Goal: Information Seeking & Learning: Learn about a topic

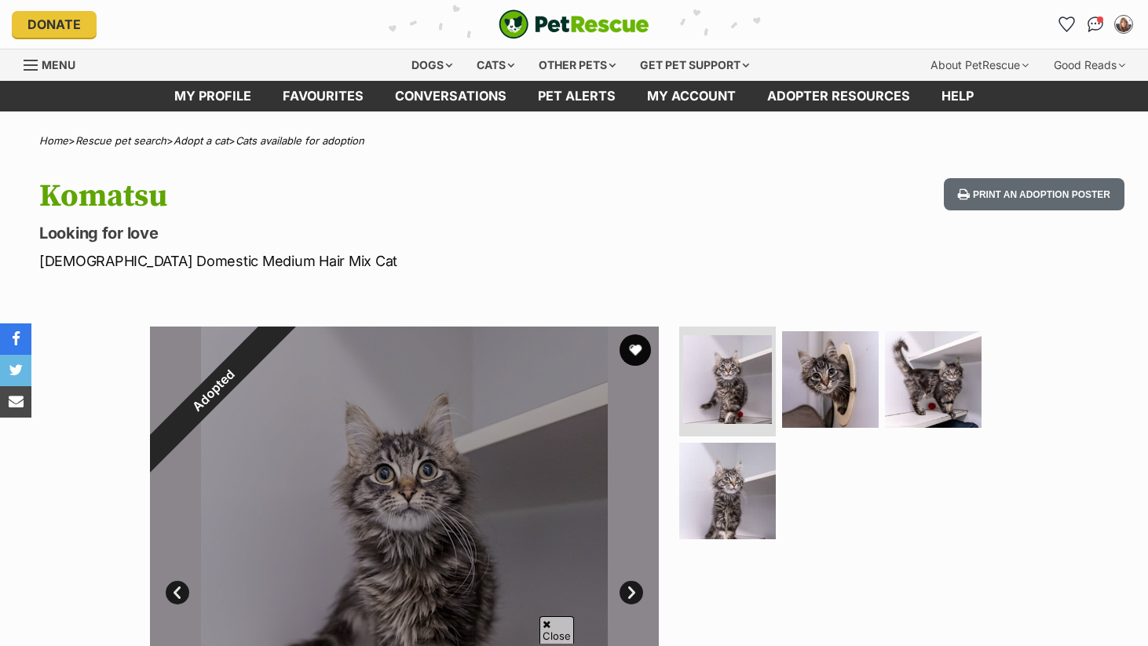
scroll to position [181, 0]
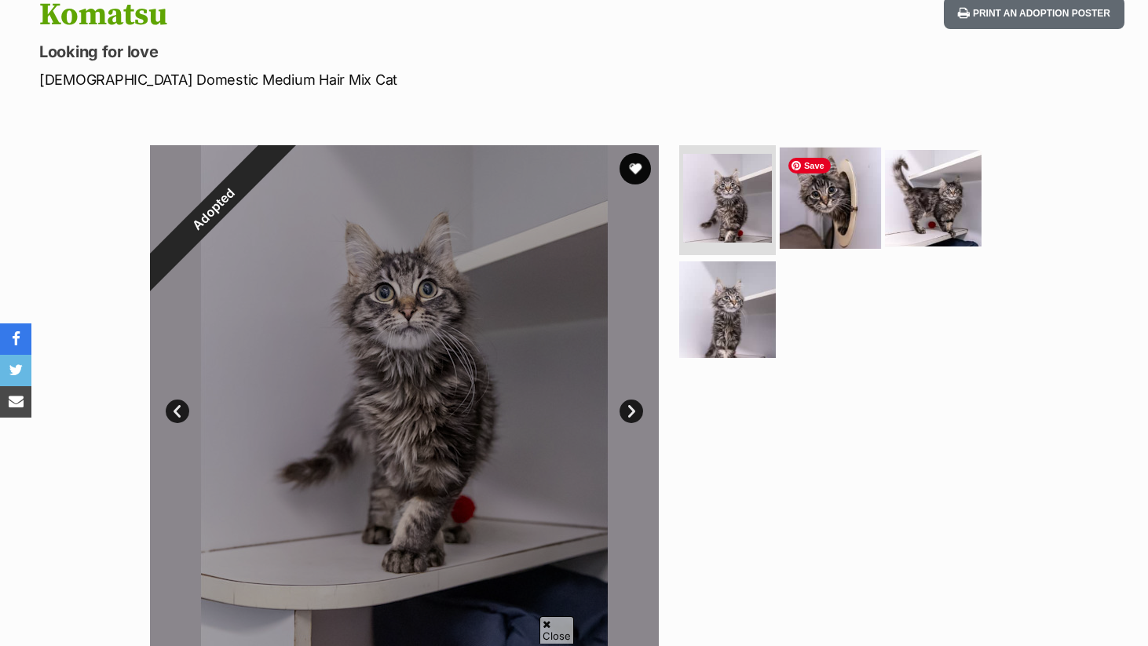
click at [845, 211] on img at bounding box center [830, 198] width 101 height 101
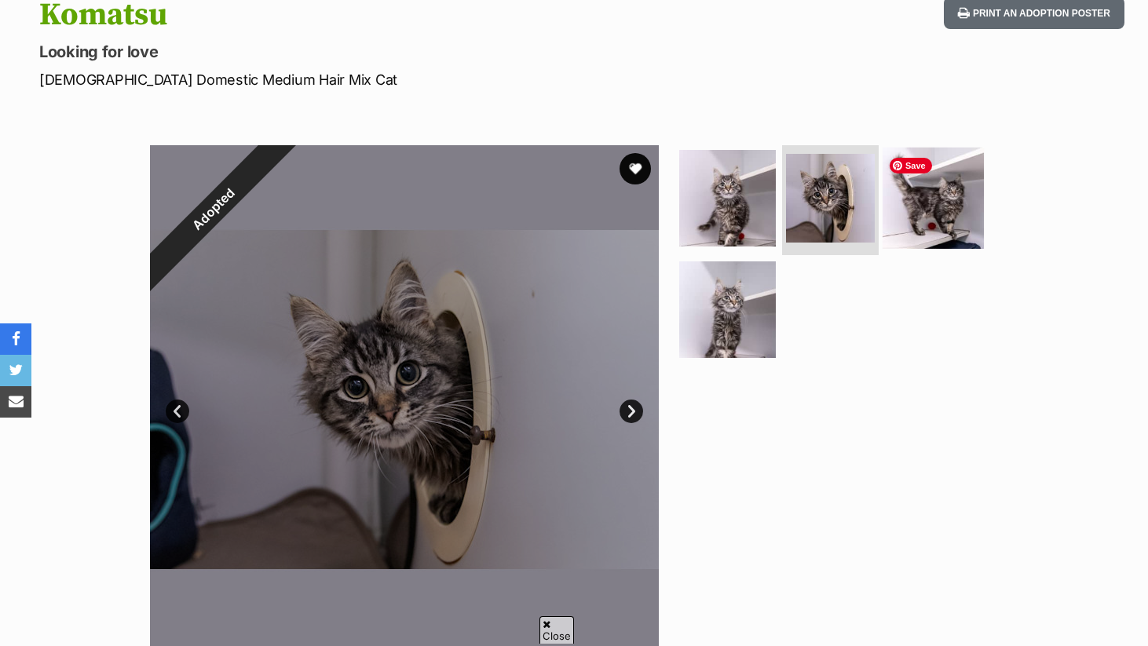
click at [941, 214] on img at bounding box center [932, 198] width 101 height 101
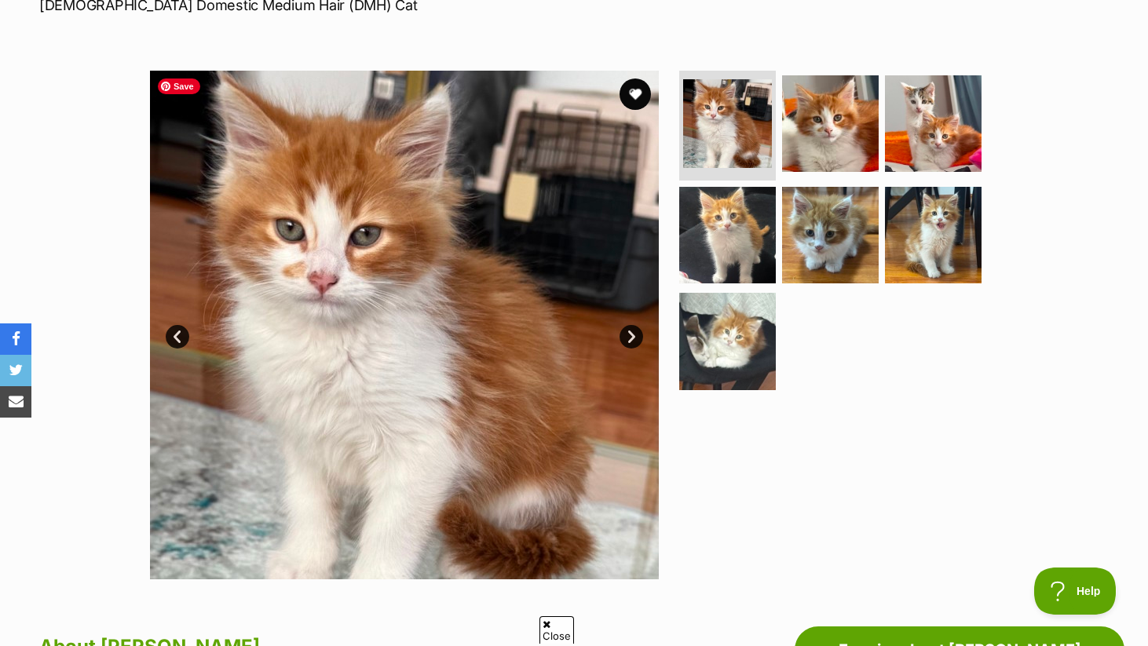
scroll to position [254, 0]
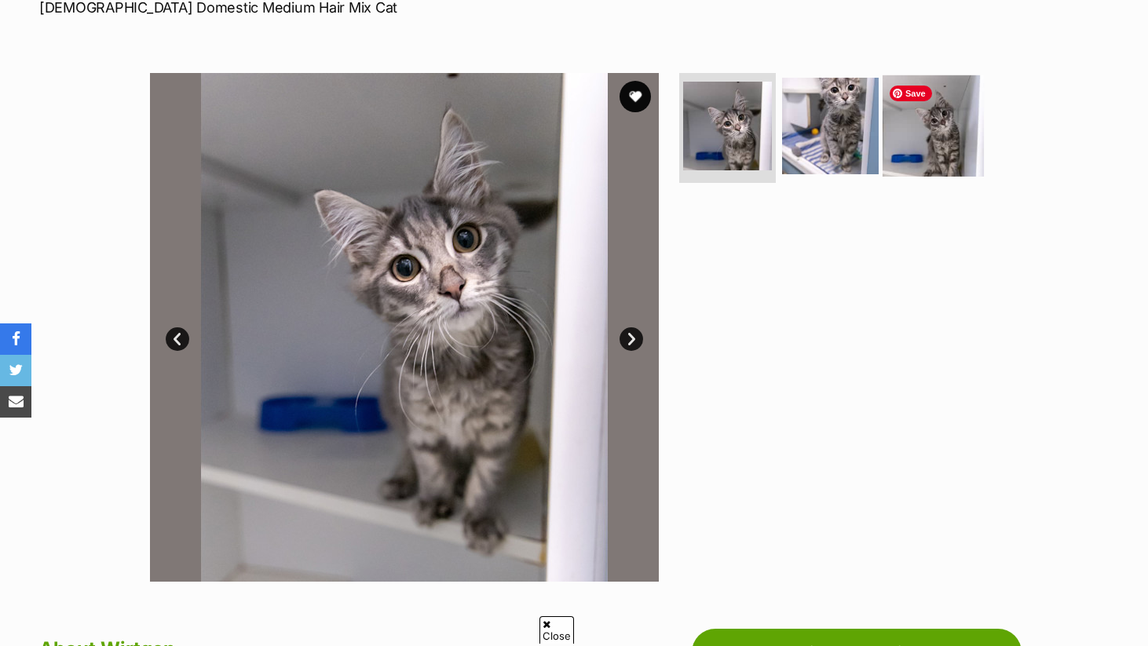
click at [913, 150] on img at bounding box center [932, 125] width 101 height 101
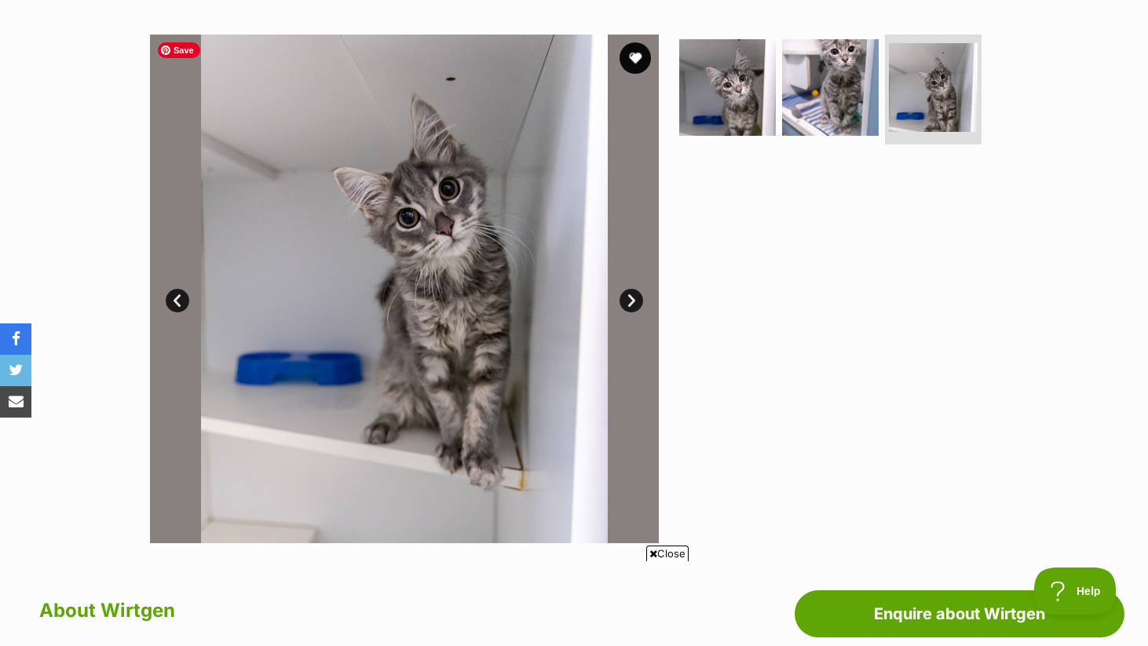
scroll to position [298, 0]
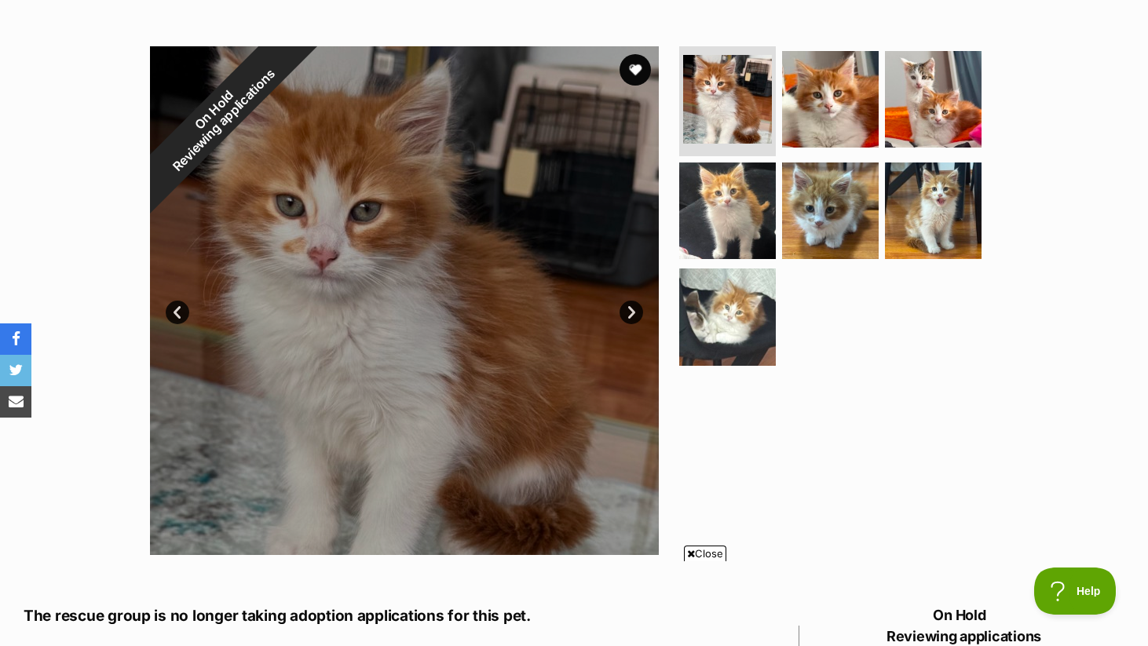
scroll to position [279, 0]
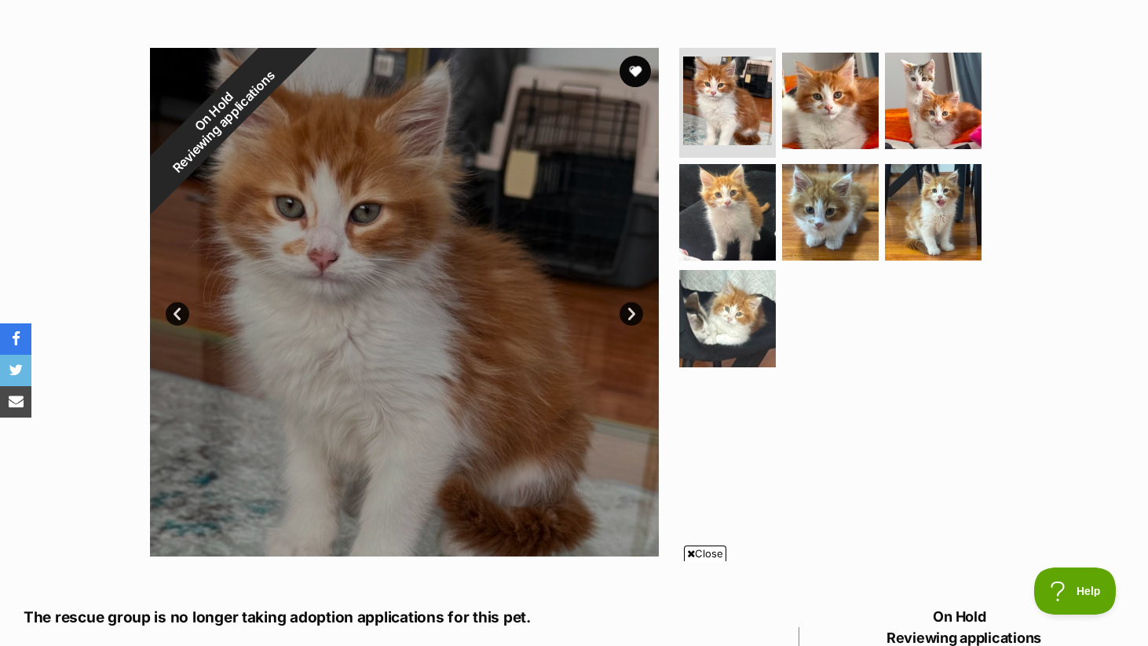
click at [780, 322] on ul at bounding box center [837, 212] width 322 height 329
click at [747, 316] on img at bounding box center [727, 318] width 101 height 101
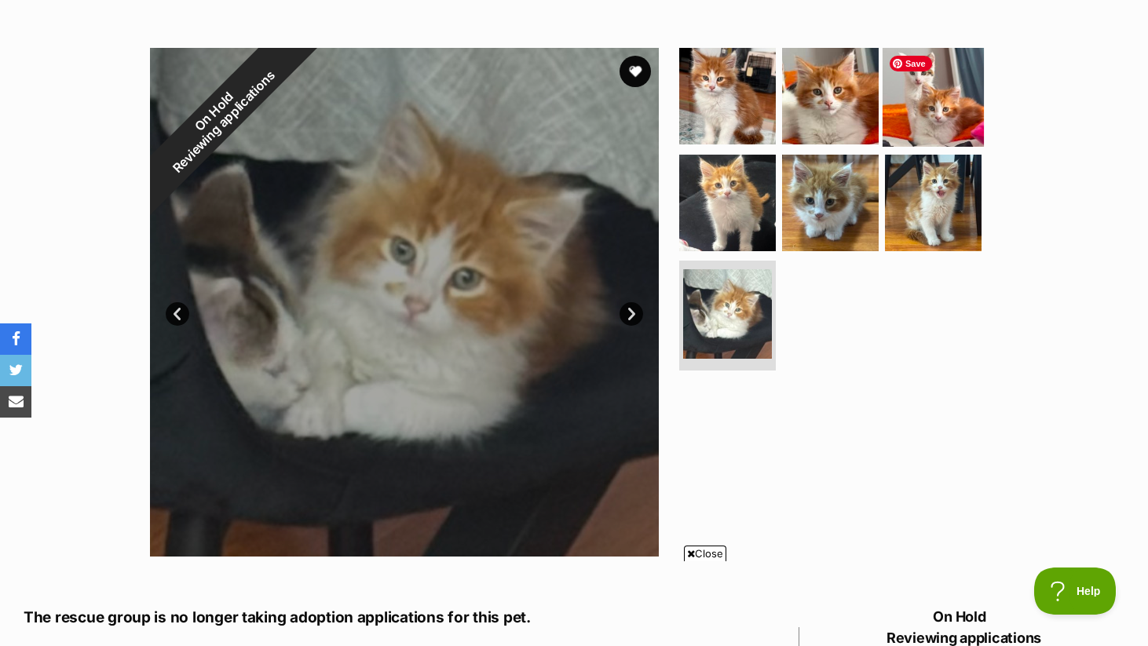
click at [943, 104] on img at bounding box center [932, 96] width 101 height 101
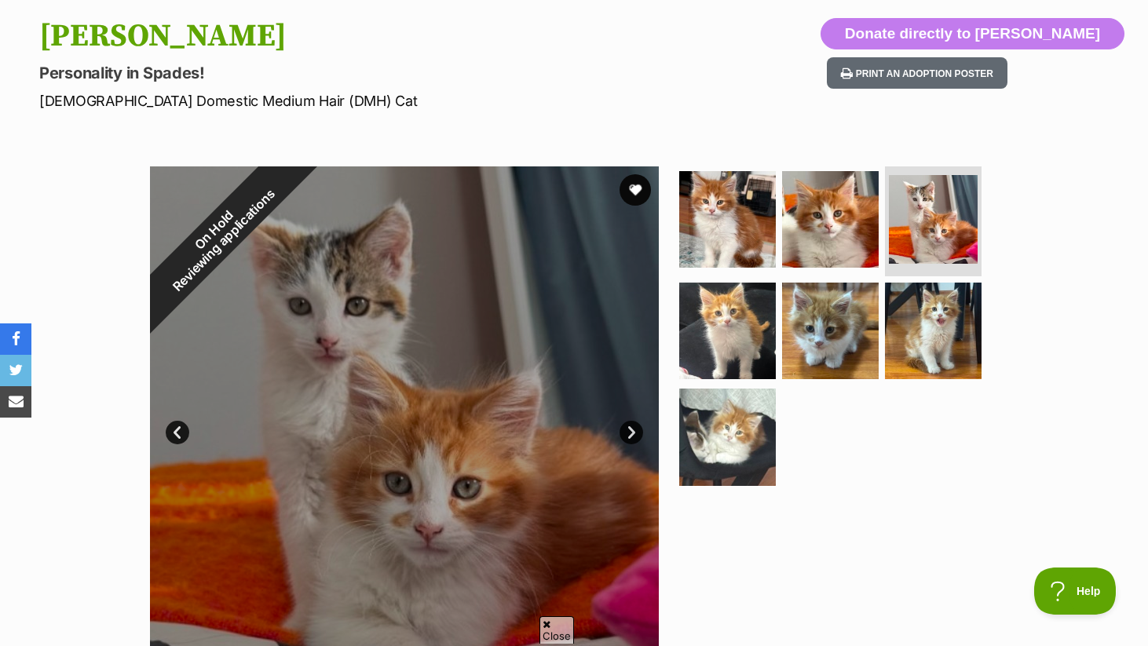
scroll to position [0, 0]
click at [236, 203] on div "On Hold Reviewing applications" at bounding box center [219, 235] width 225 height 225
click at [237, 205] on div "On Hold Reviewing applications" at bounding box center [219, 235] width 225 height 225
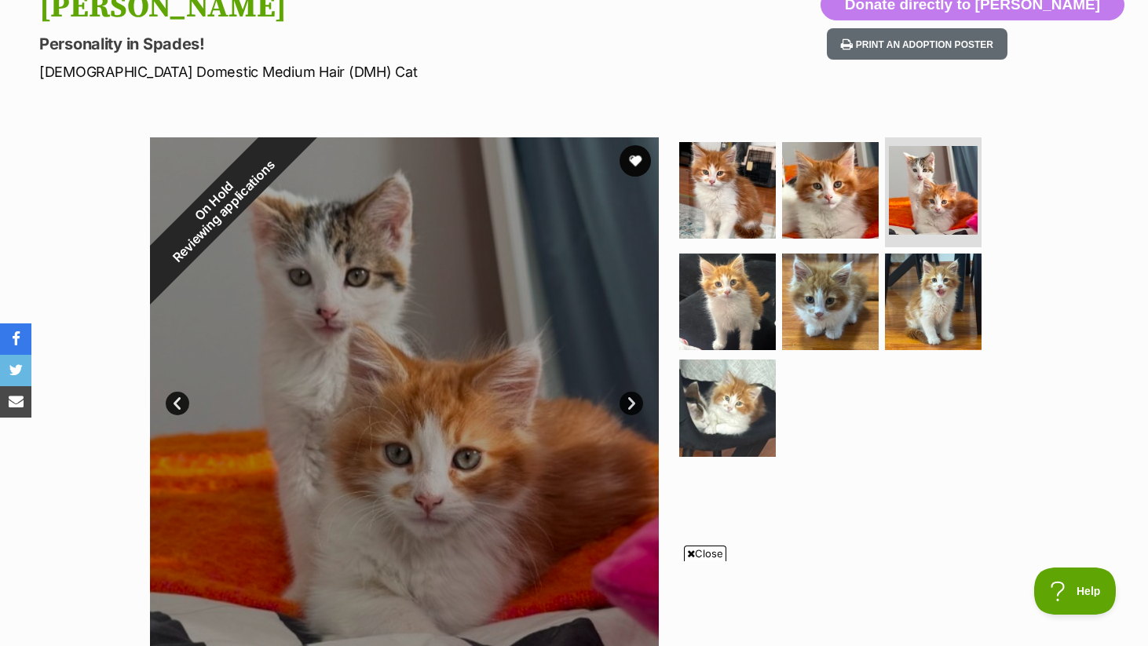
scroll to position [255, 0]
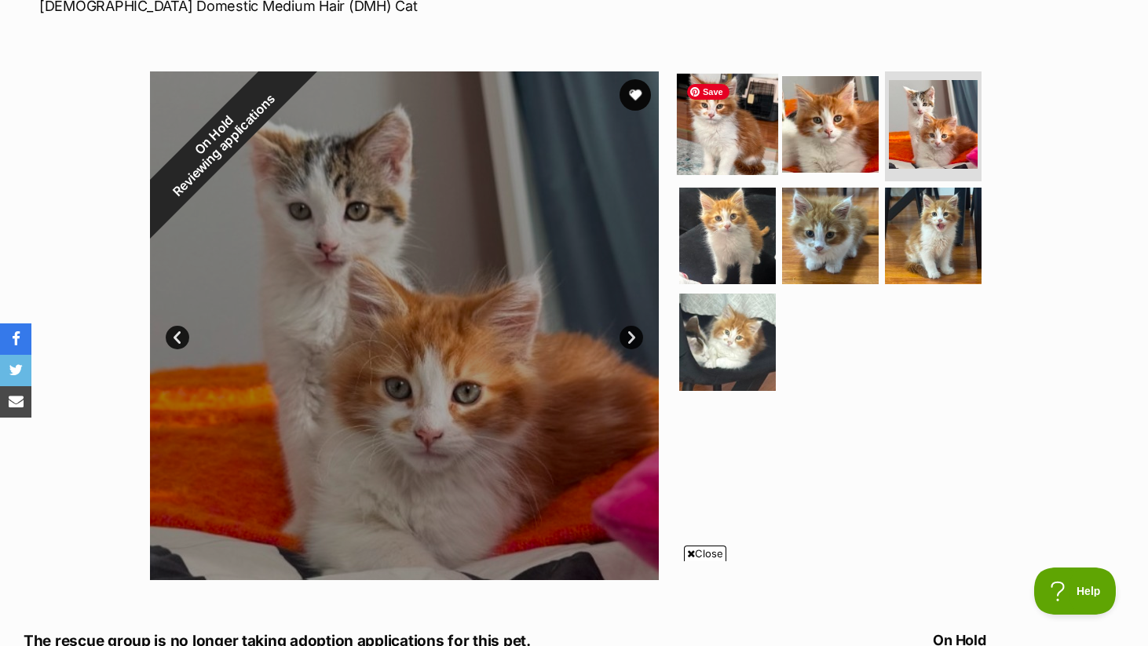
click at [747, 123] on img at bounding box center [727, 124] width 101 height 101
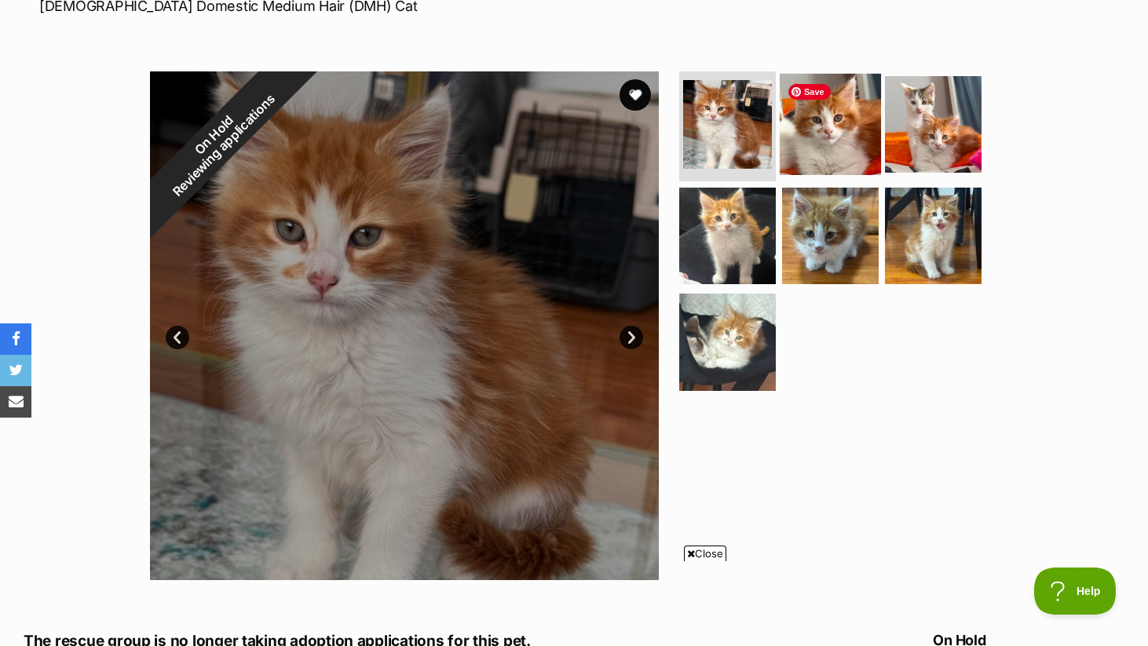
click at [809, 123] on img at bounding box center [830, 124] width 101 height 101
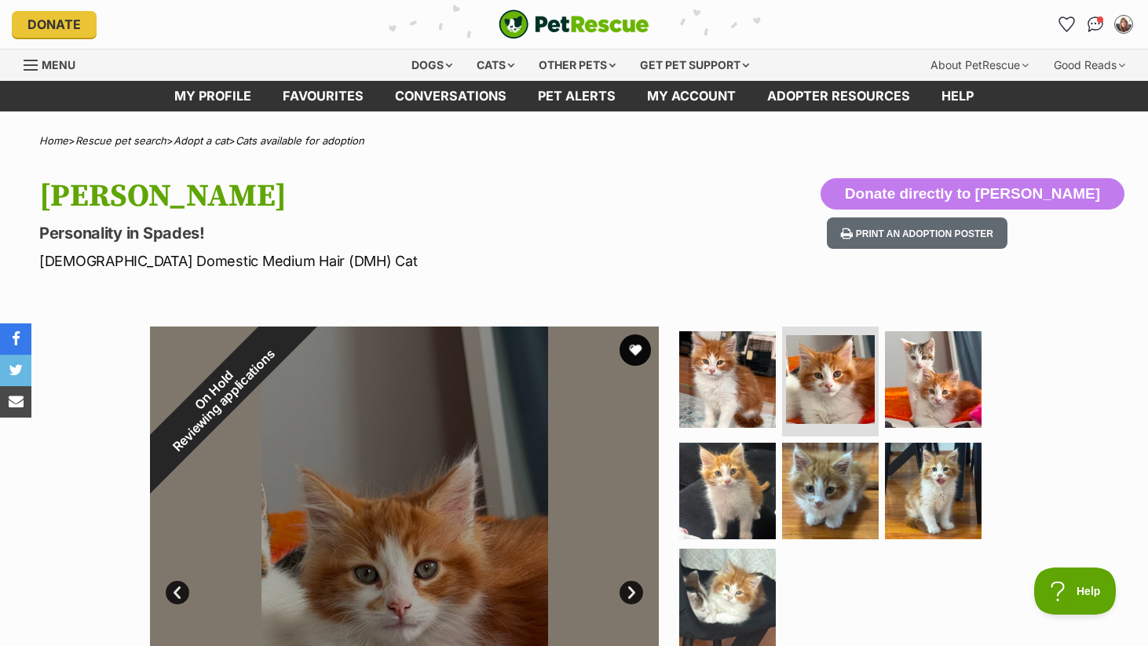
scroll to position [0, 0]
click at [568, 303] on section "On Hold Reviewing applications 2 of 7 images 2 of 7 images 2 of 7 images 2 of 7…" at bounding box center [573, 569] width 895 height 532
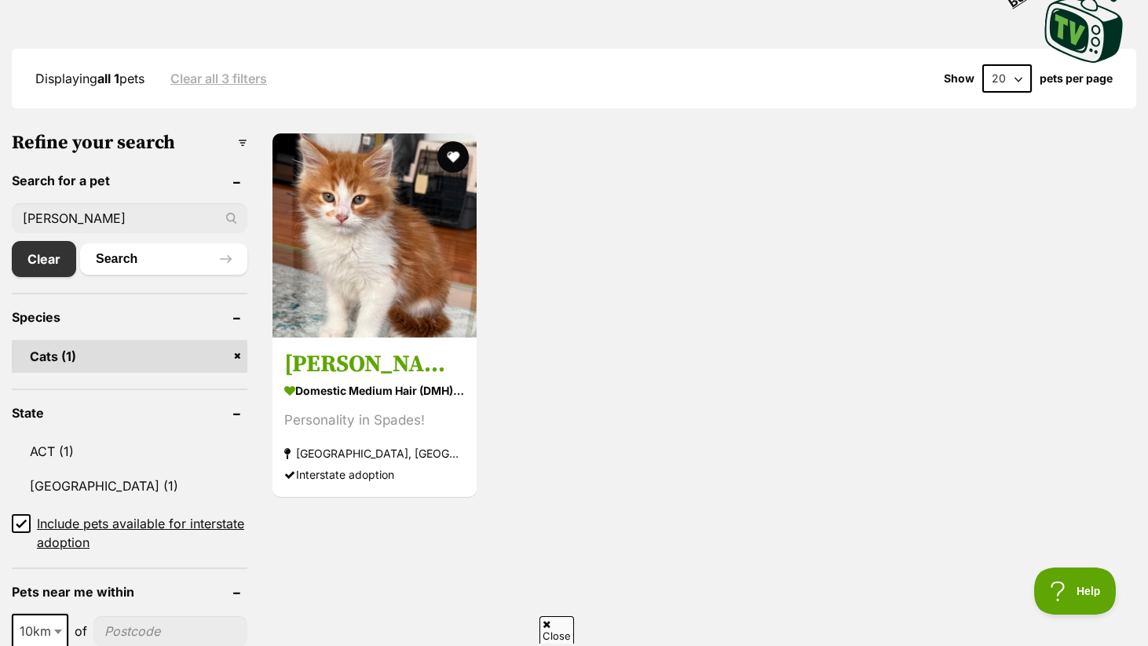
scroll to position [385, 0]
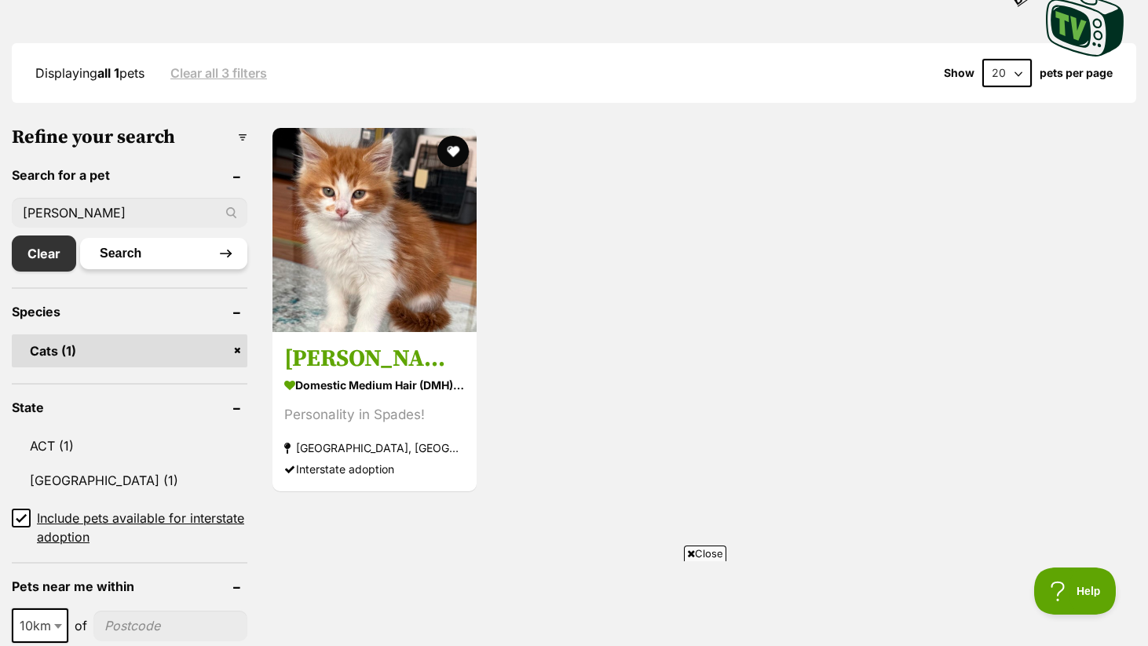
click at [228, 248] on button "Search" at bounding box center [163, 253] width 167 height 31
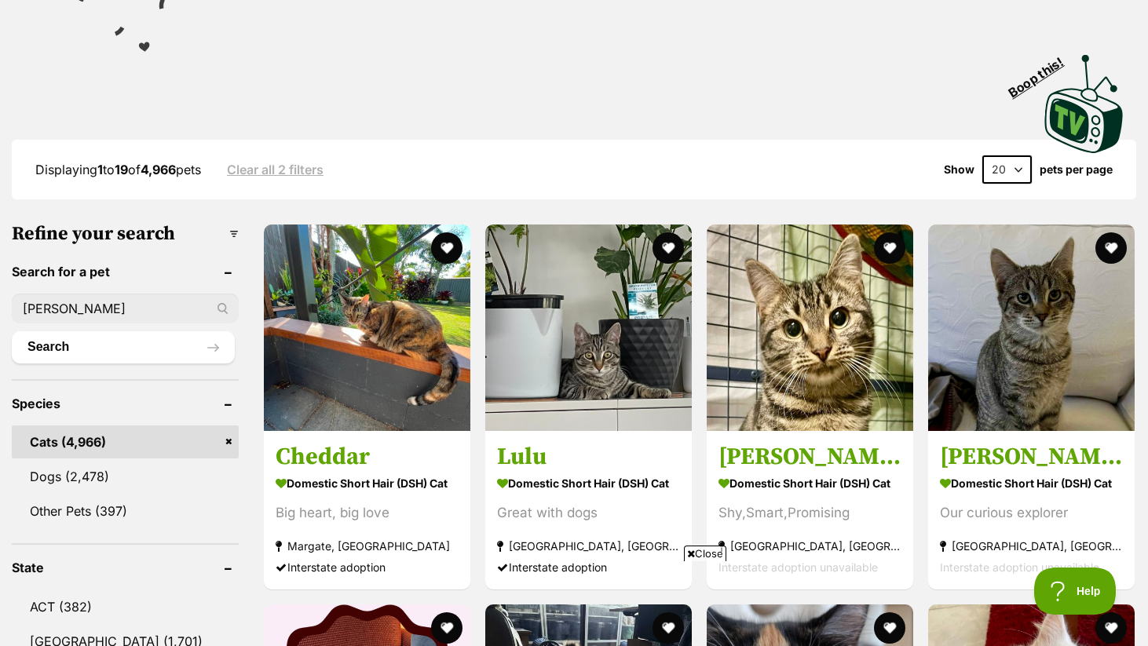
scroll to position [290, 0]
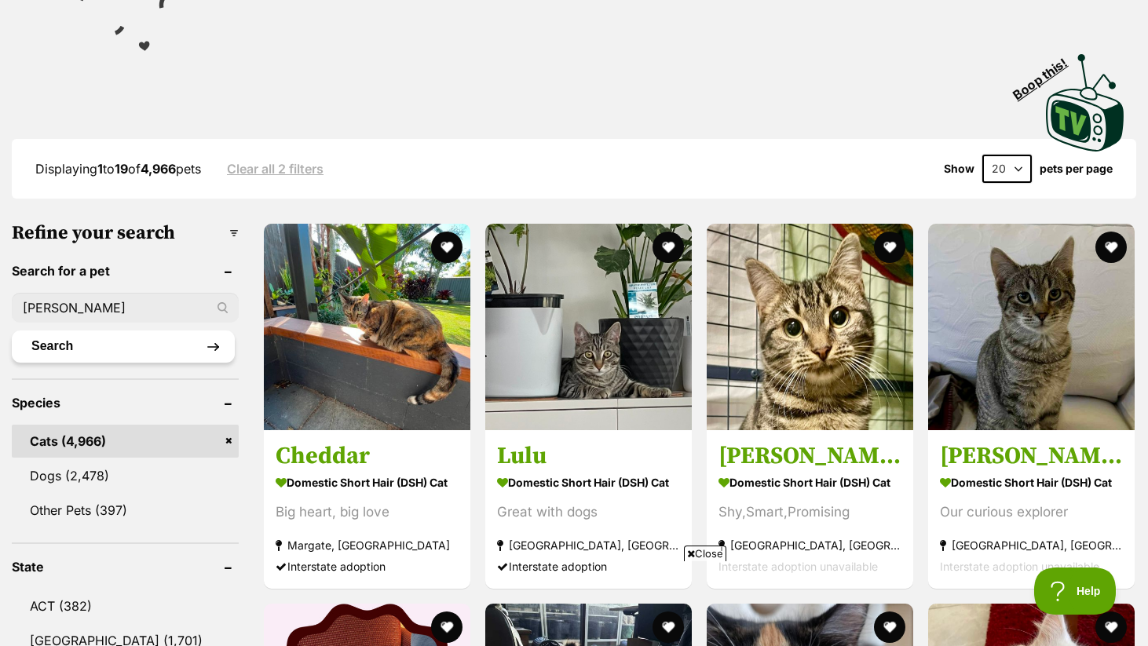
click at [127, 335] on button "Search" at bounding box center [123, 346] width 223 height 31
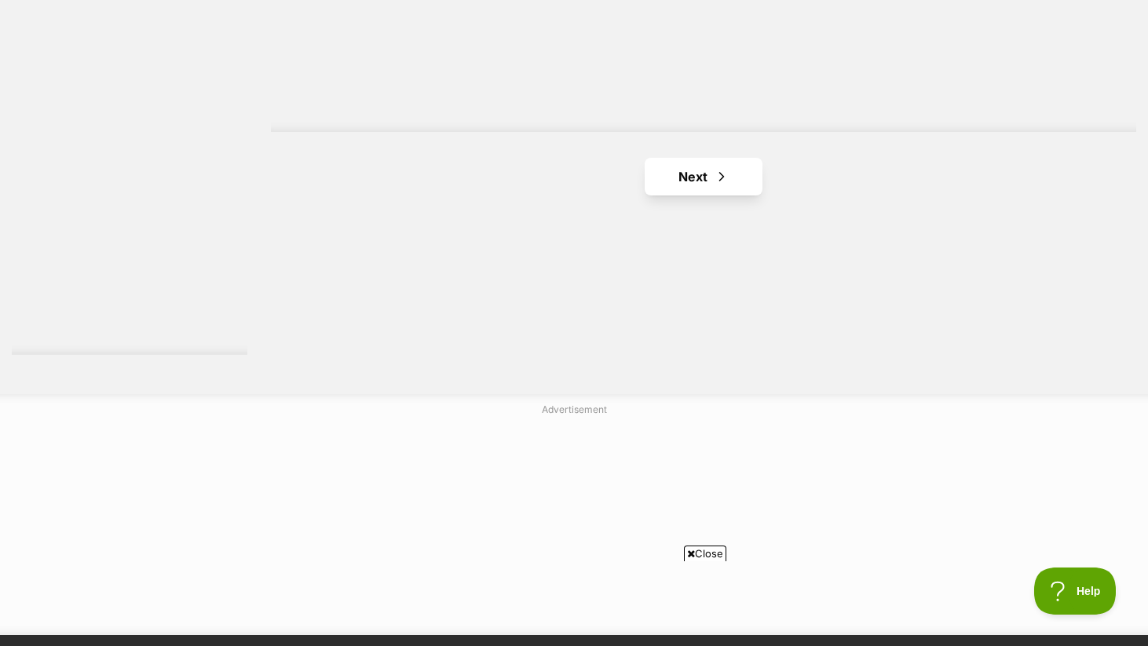
scroll to position [2961, 0]
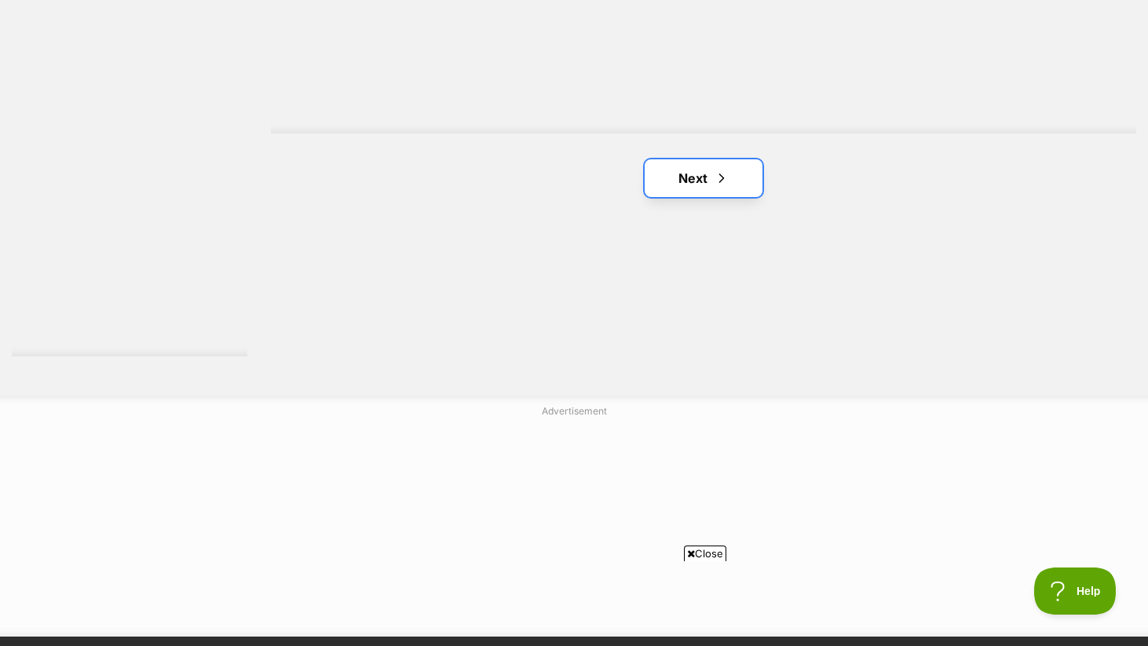
click at [729, 160] on link "Next" at bounding box center [704, 178] width 118 height 38
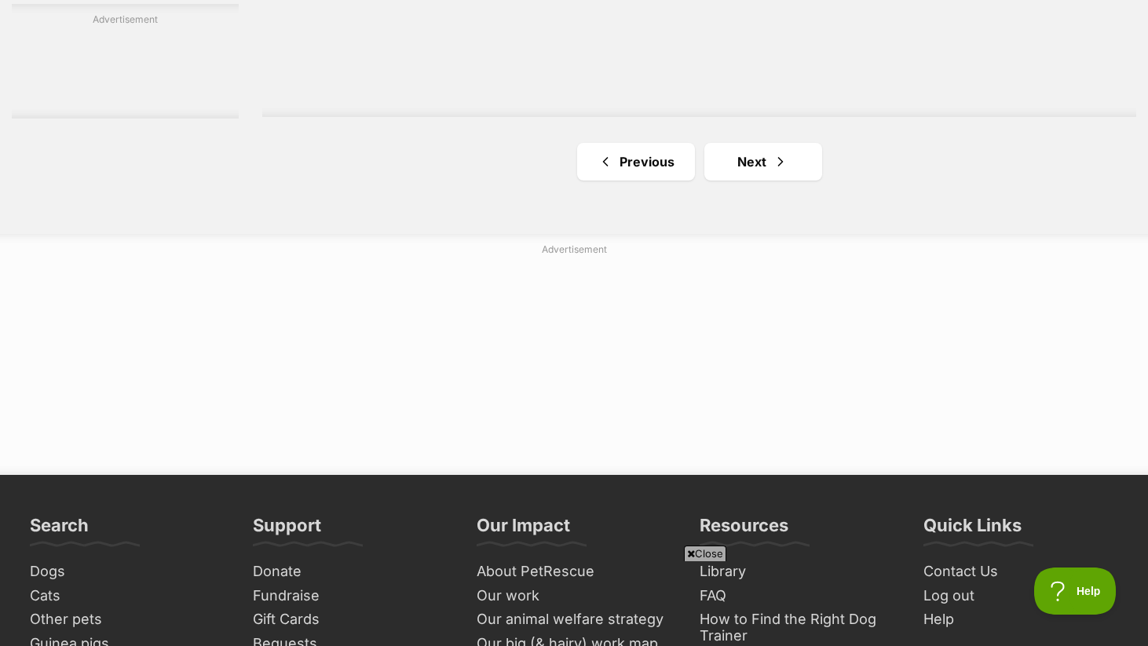
scroll to position [2994, 0]
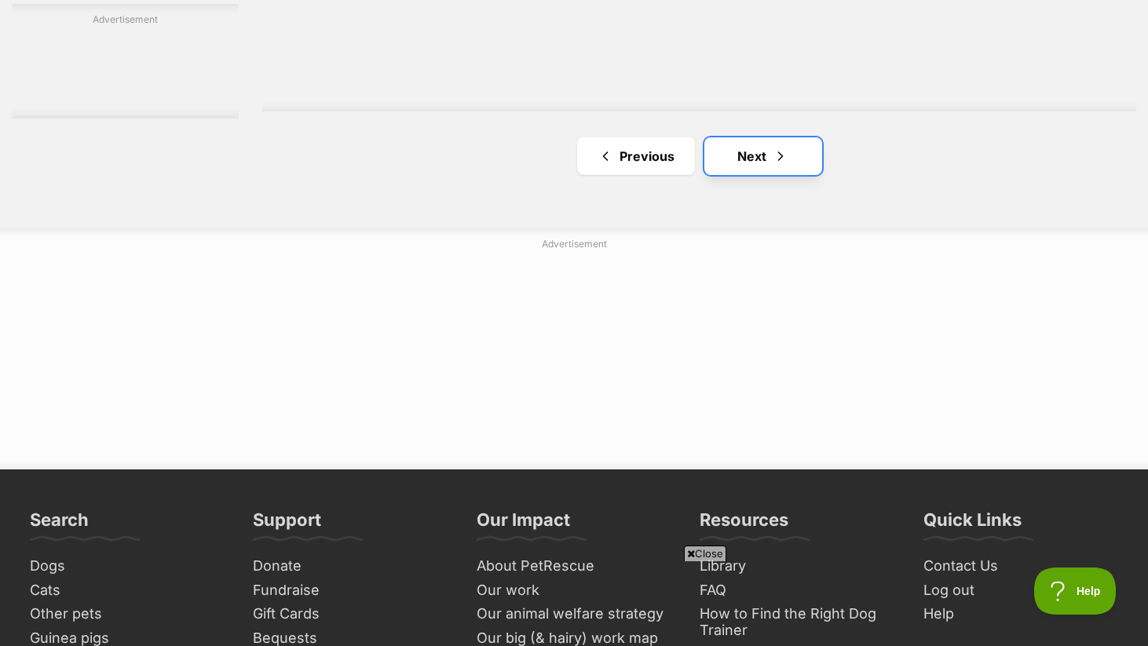
click at [743, 161] on link "Next" at bounding box center [763, 156] width 118 height 38
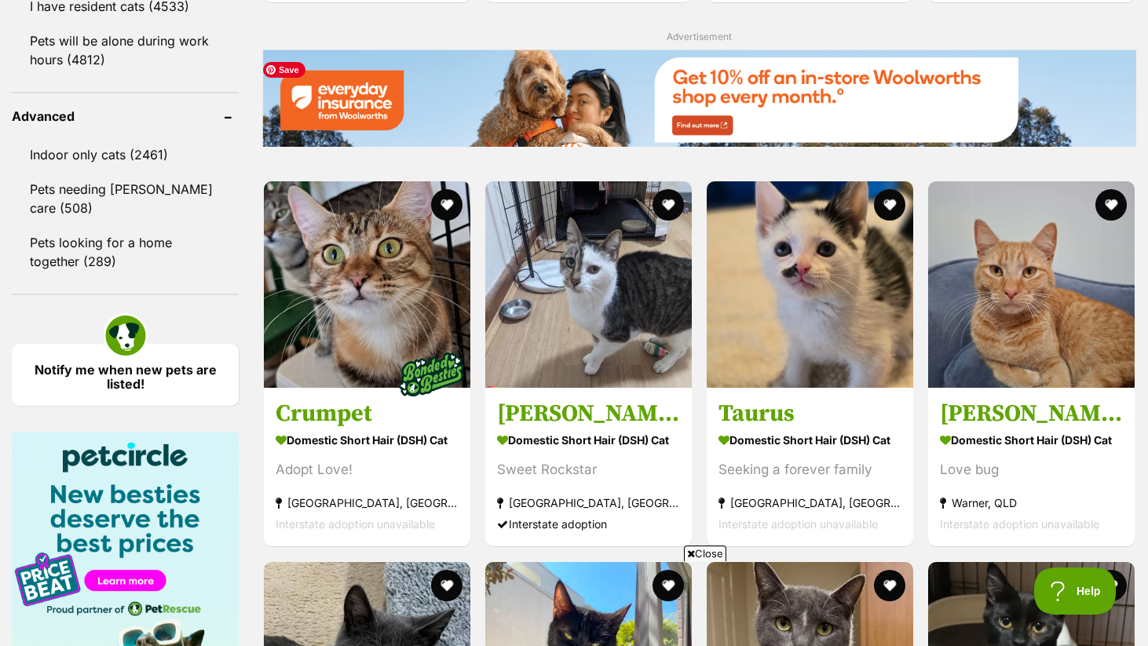
scroll to position [2015, 0]
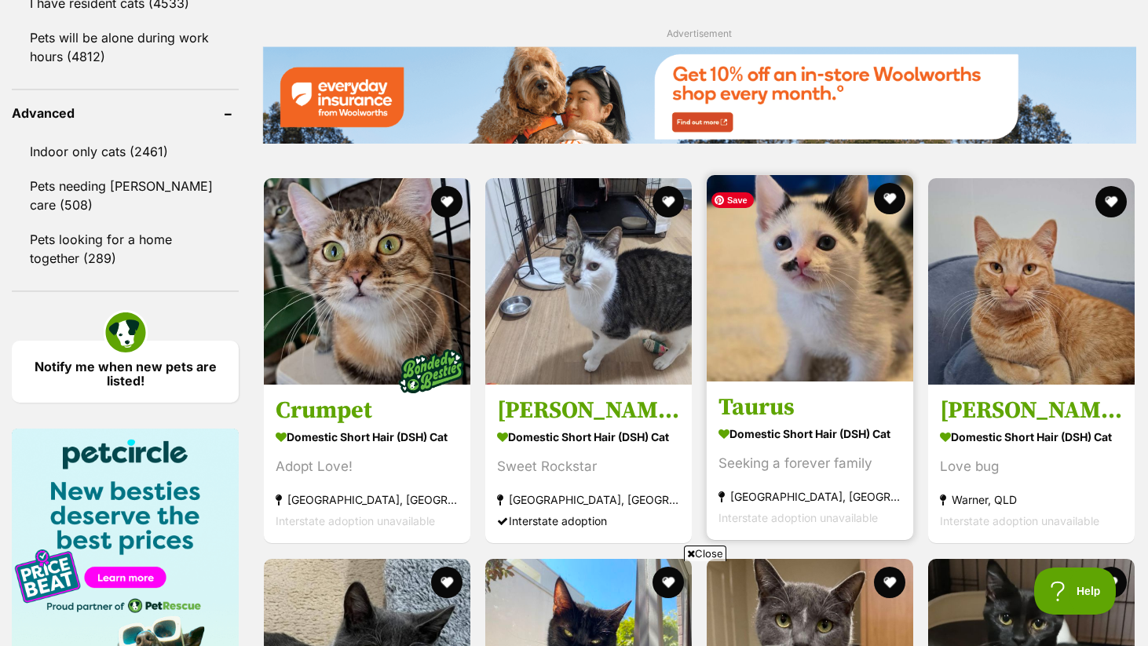
click at [788, 261] on img at bounding box center [810, 278] width 206 height 206
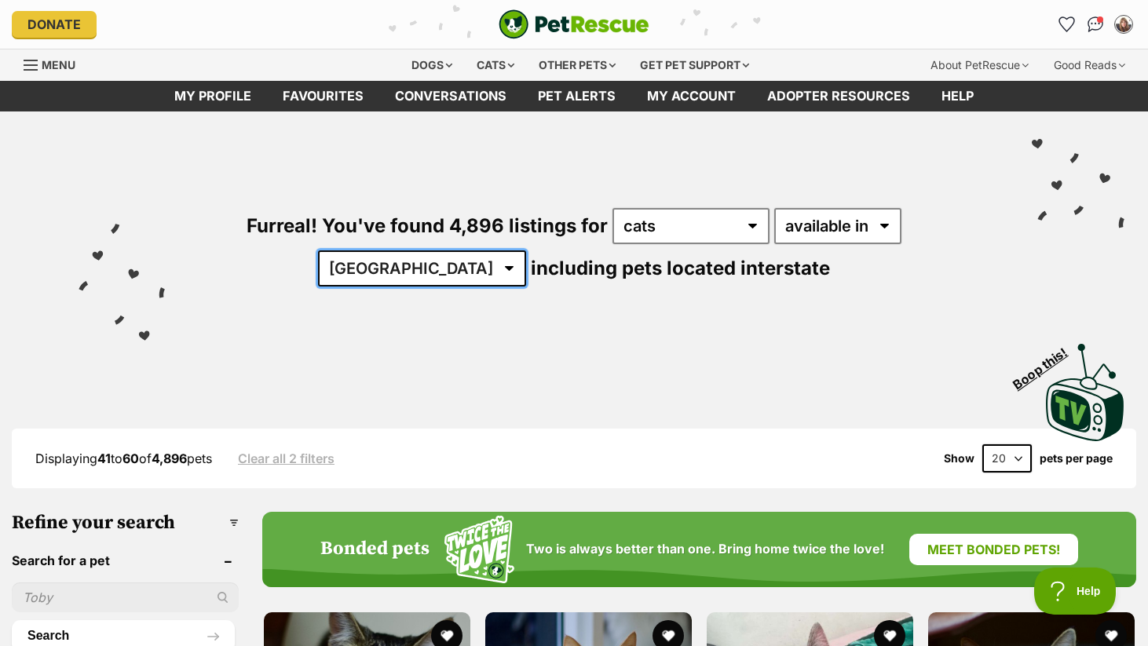
click at [526, 250] on select "[GEOGRAPHIC_DATA] [GEOGRAPHIC_DATA] [GEOGRAPHIC_DATA] [GEOGRAPHIC_DATA] [GEOGRA…" at bounding box center [422, 268] width 208 height 36
select select "[GEOGRAPHIC_DATA]"
click at [526, 250] on select "[GEOGRAPHIC_DATA] [GEOGRAPHIC_DATA] [GEOGRAPHIC_DATA] [GEOGRAPHIC_DATA] [GEOGRA…" at bounding box center [422, 268] width 208 height 36
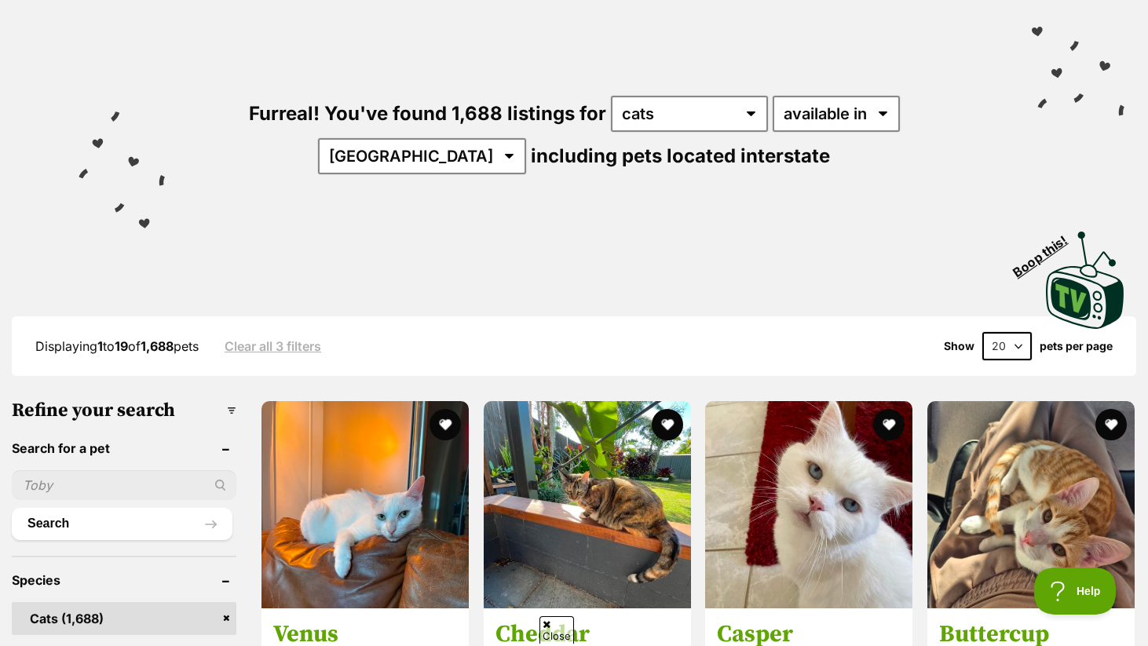
scroll to position [99, 0]
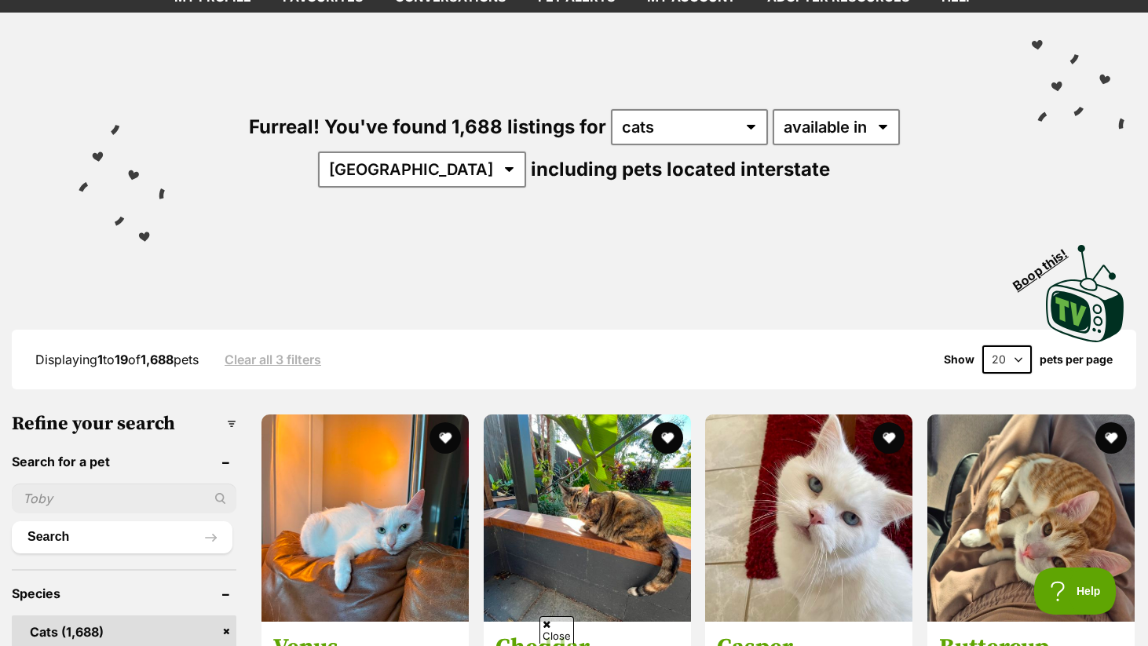
click at [200, 503] on input "text" at bounding box center [124, 499] width 225 height 30
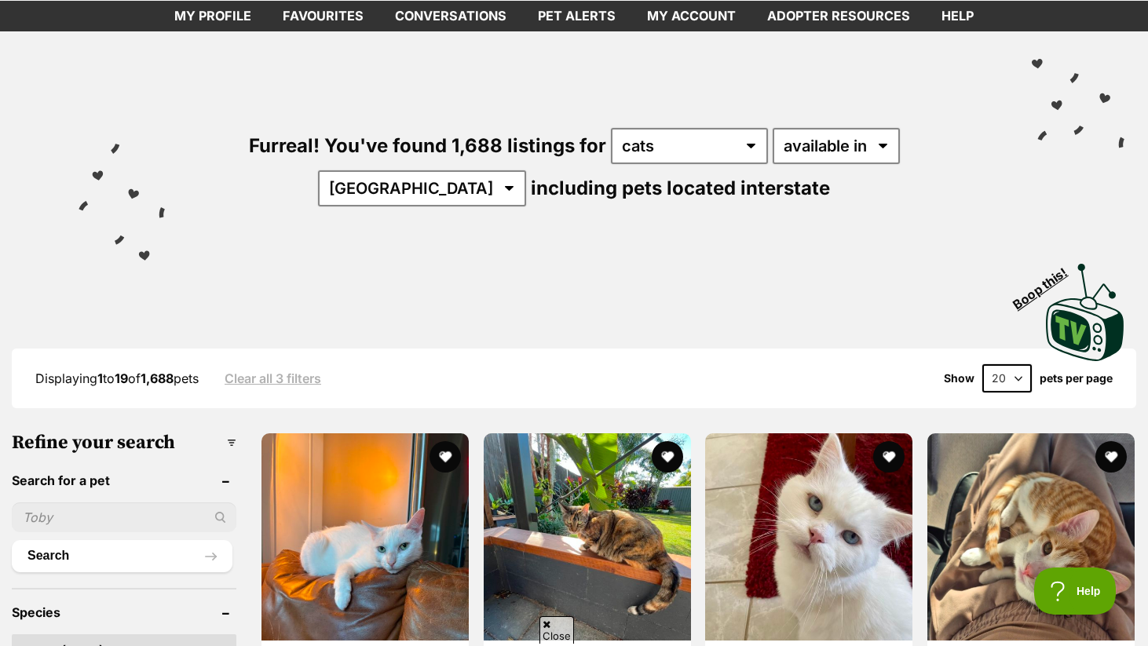
scroll to position [83, 0]
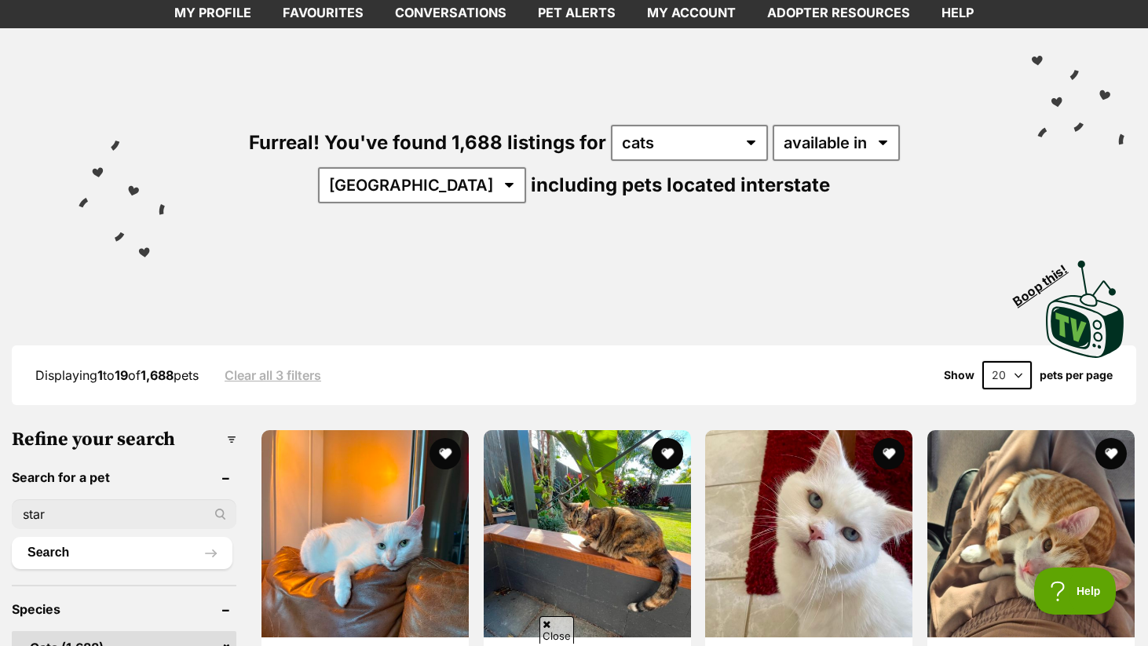
type input "star"
click at [12, 537] on button "Search" at bounding box center [122, 552] width 221 height 31
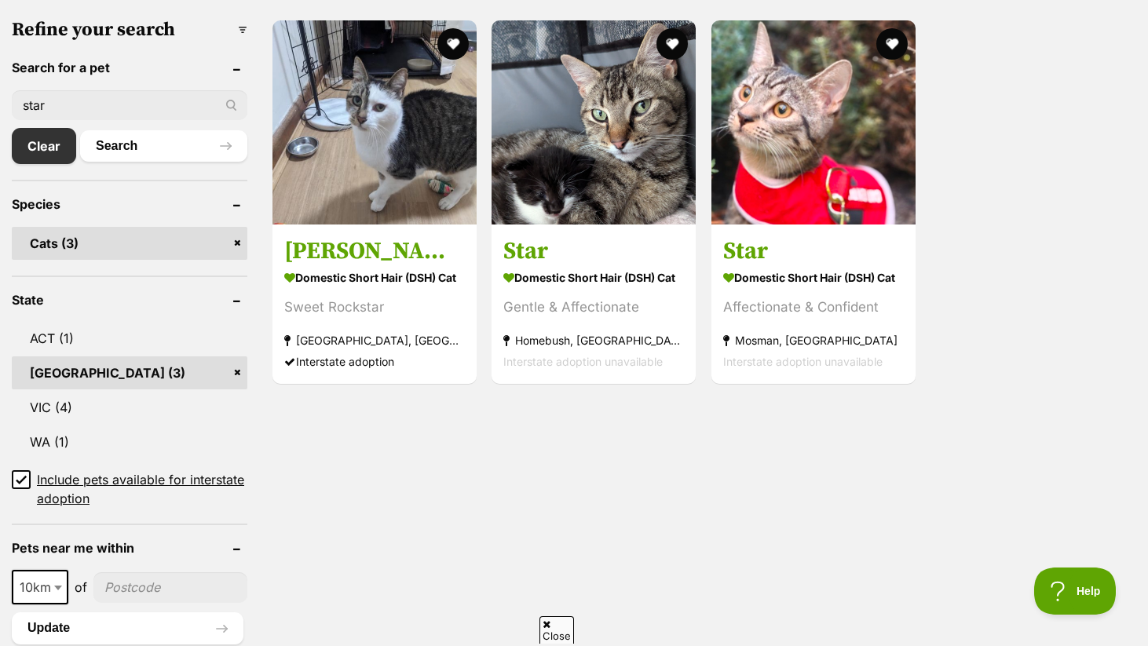
scroll to position [494, 0]
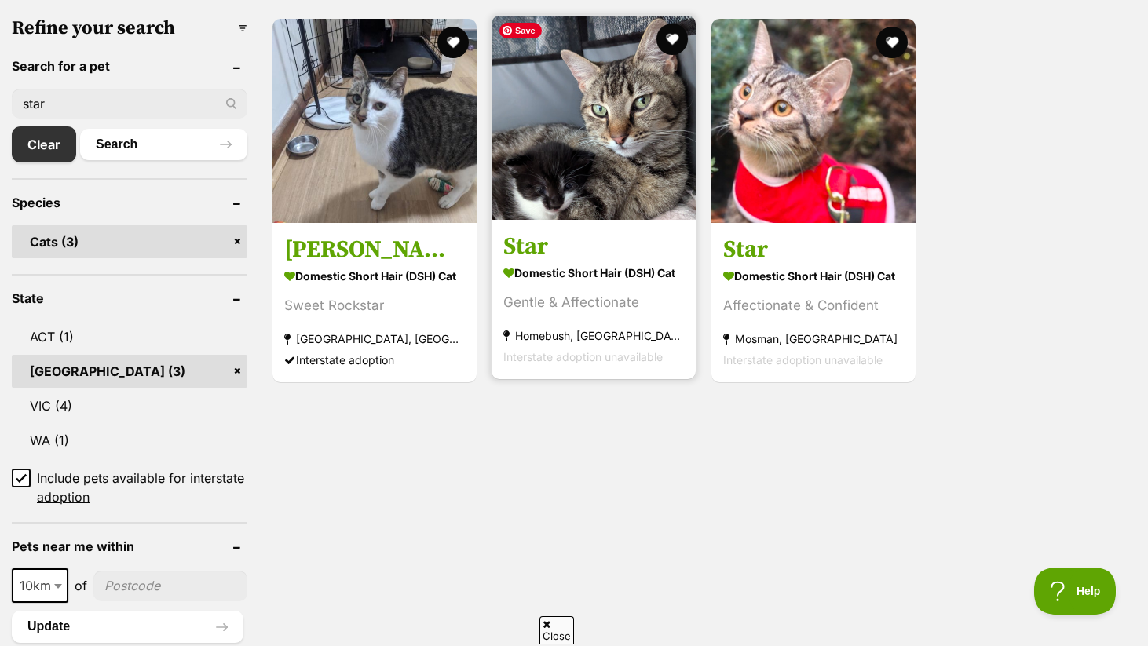
click at [636, 124] on img at bounding box center [593, 118] width 204 height 204
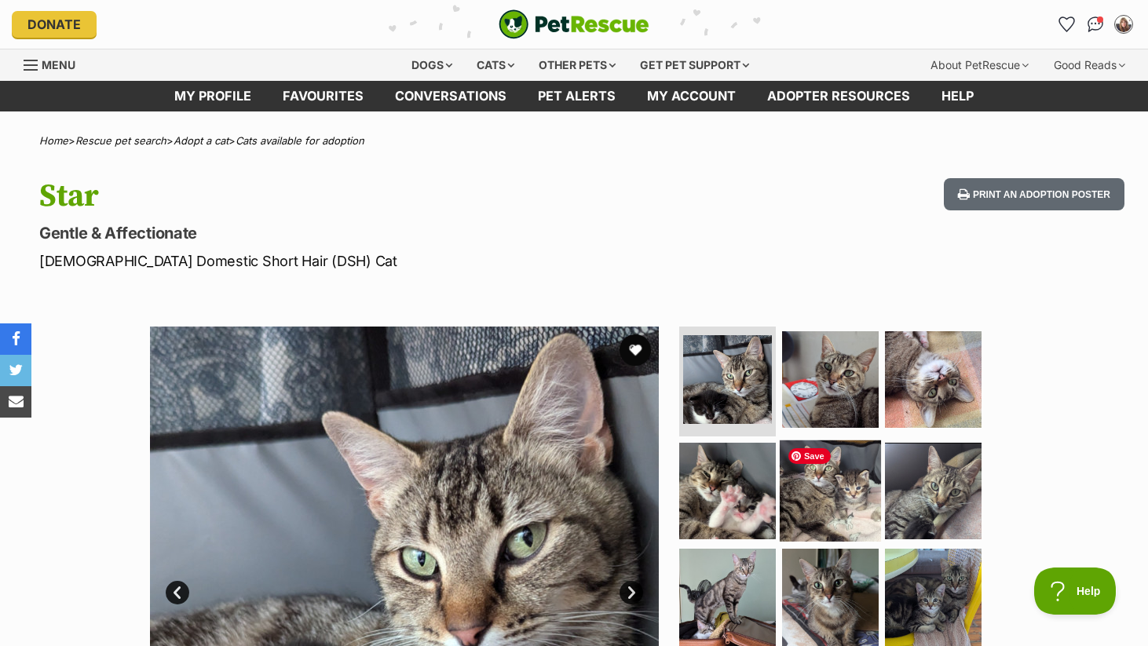
click at [841, 480] on img at bounding box center [830, 490] width 101 height 101
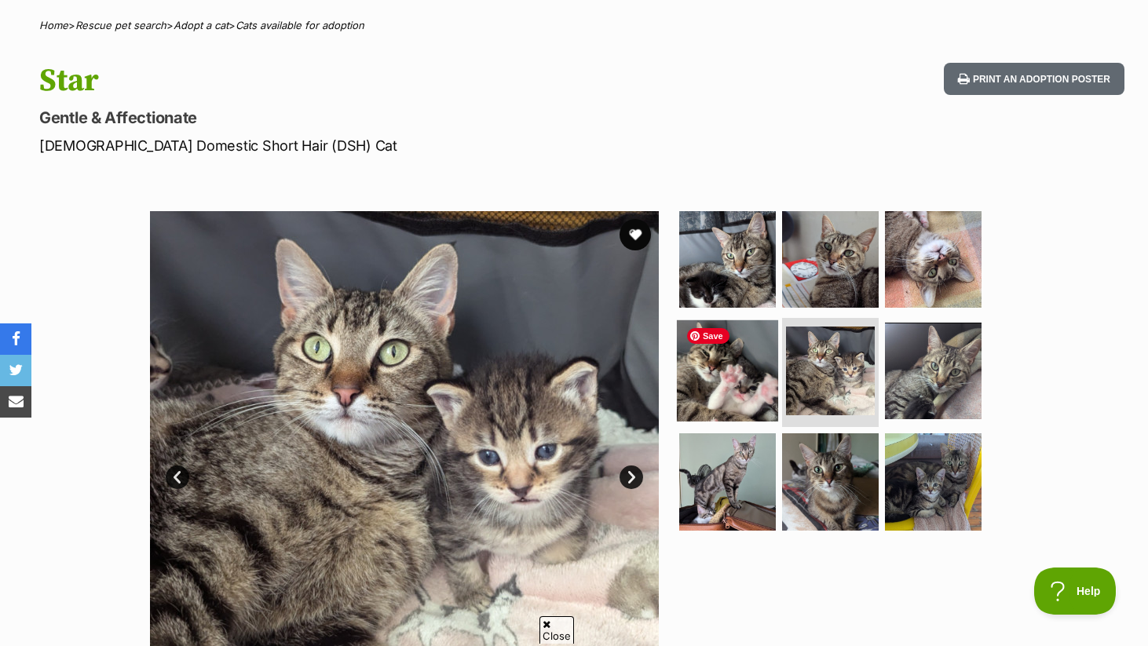
scroll to position [114, 0]
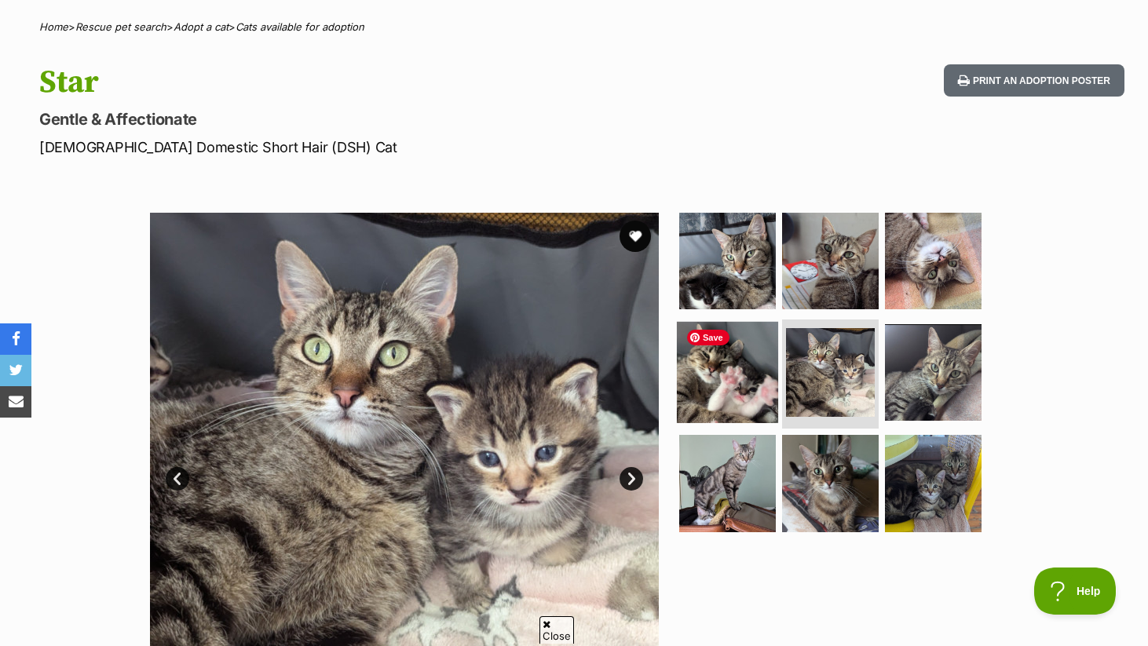
click at [723, 379] on img at bounding box center [727, 371] width 101 height 101
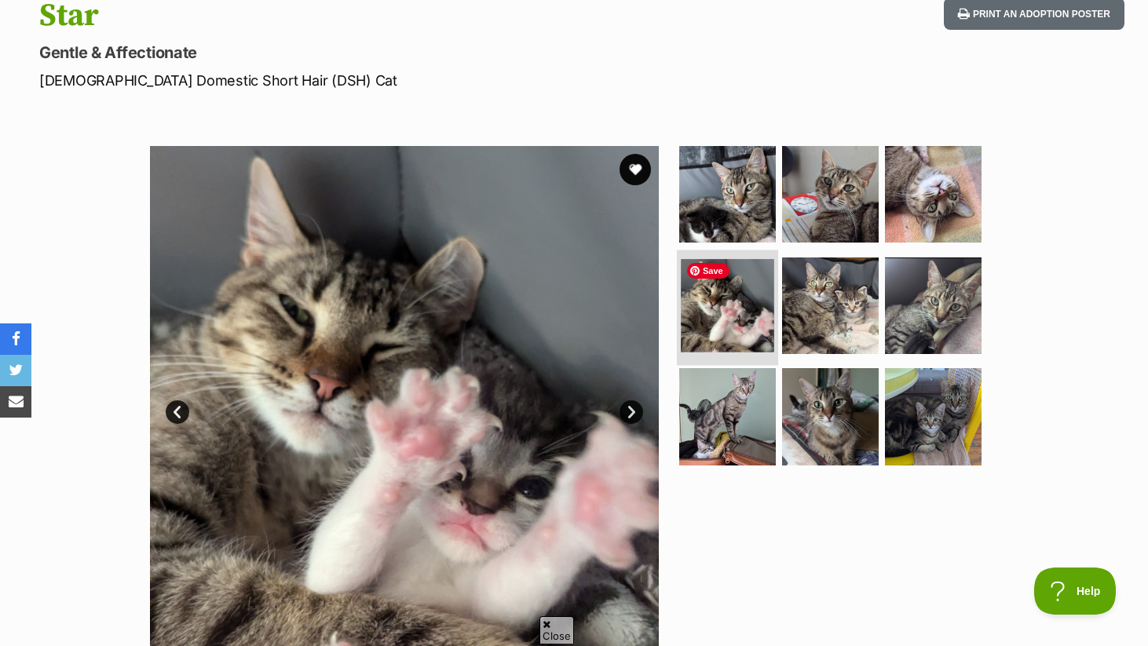
scroll to position [196, 0]
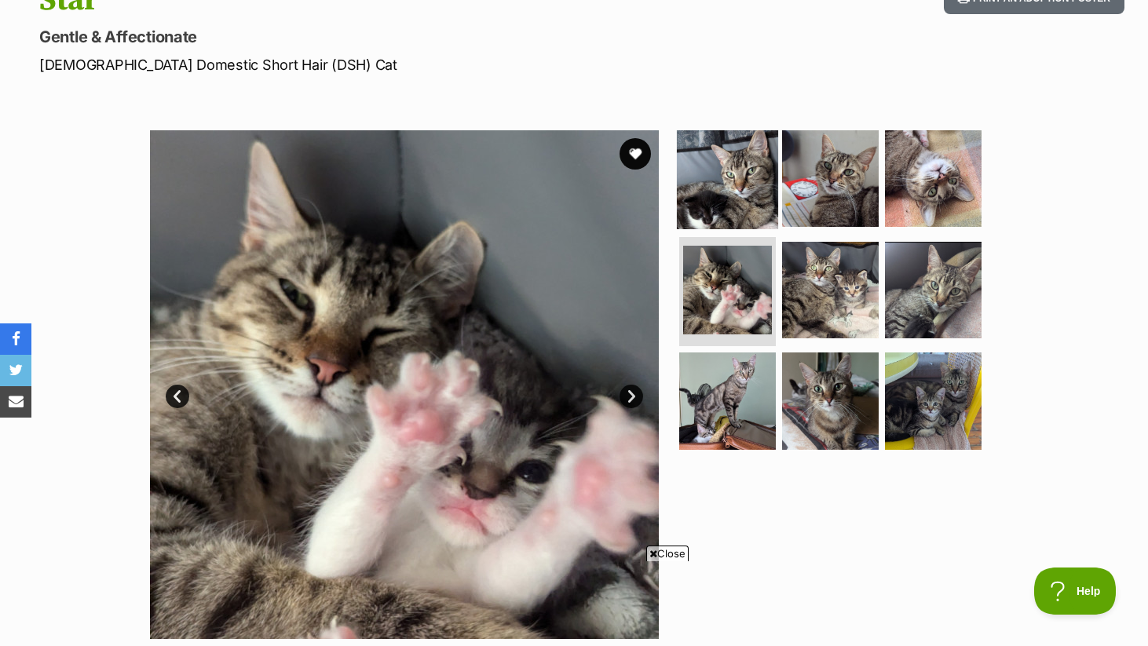
click at [732, 216] on img at bounding box center [727, 178] width 101 height 101
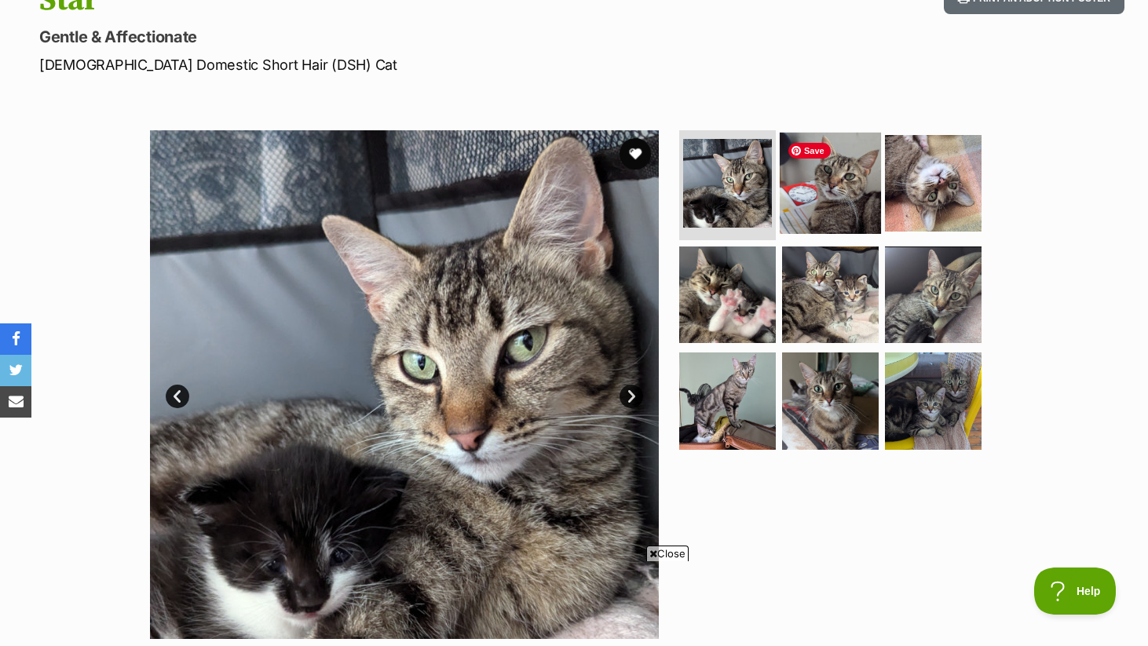
click at [841, 170] on img at bounding box center [830, 183] width 101 height 101
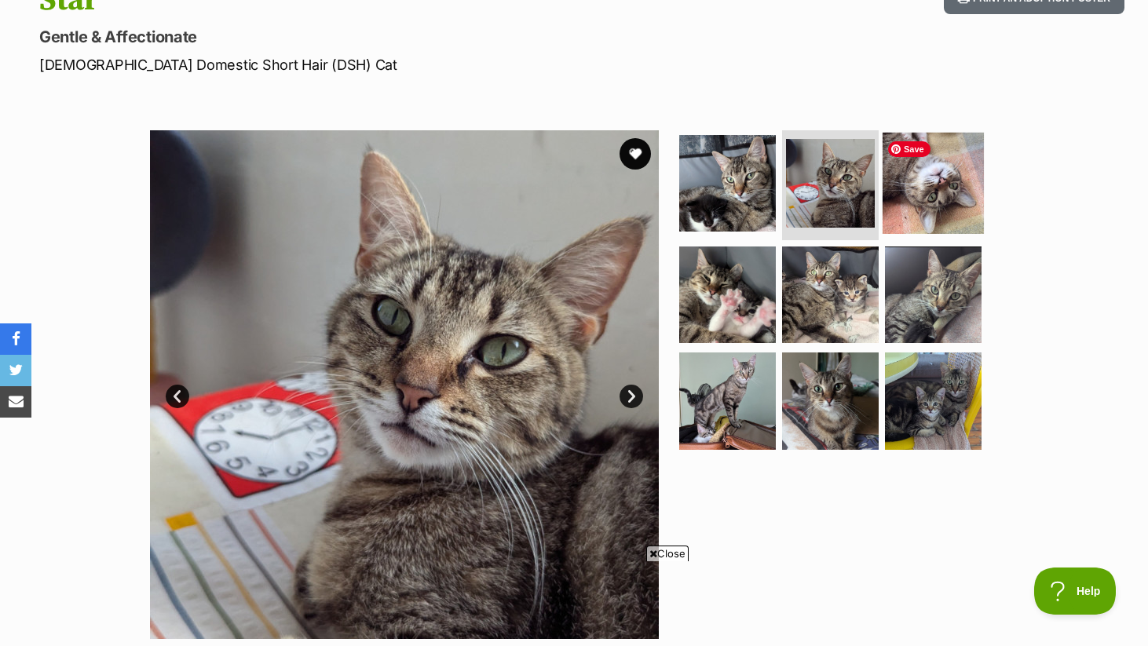
click at [941, 160] on img at bounding box center [932, 183] width 101 height 101
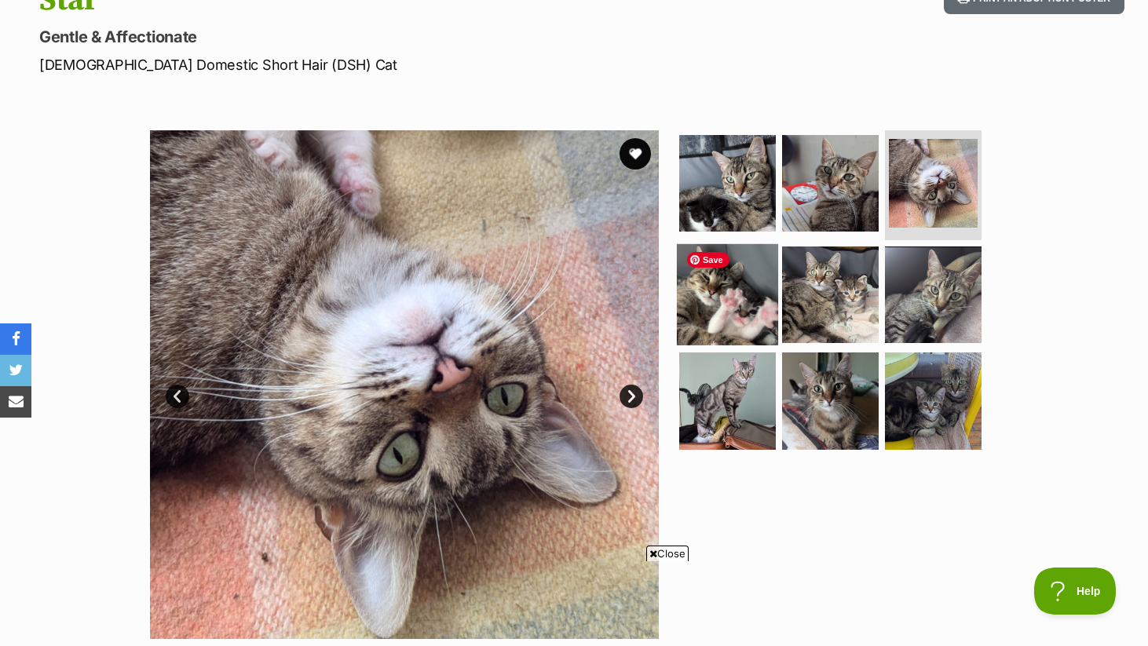
click at [732, 282] on img at bounding box center [727, 293] width 101 height 101
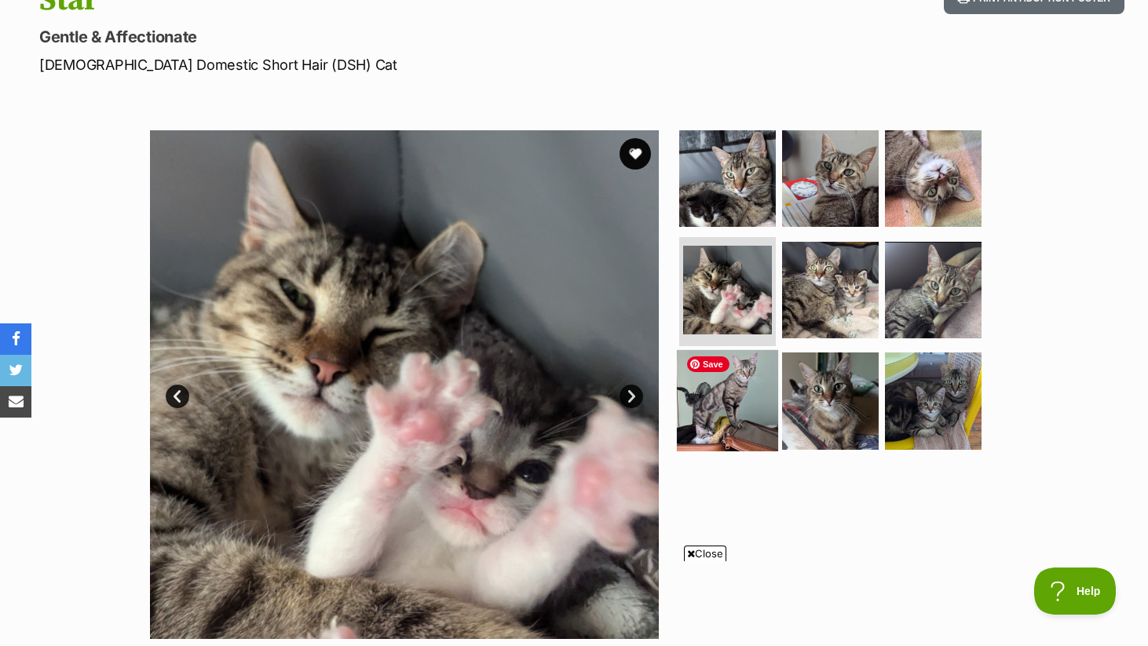
click at [692, 392] on img at bounding box center [727, 400] width 101 height 101
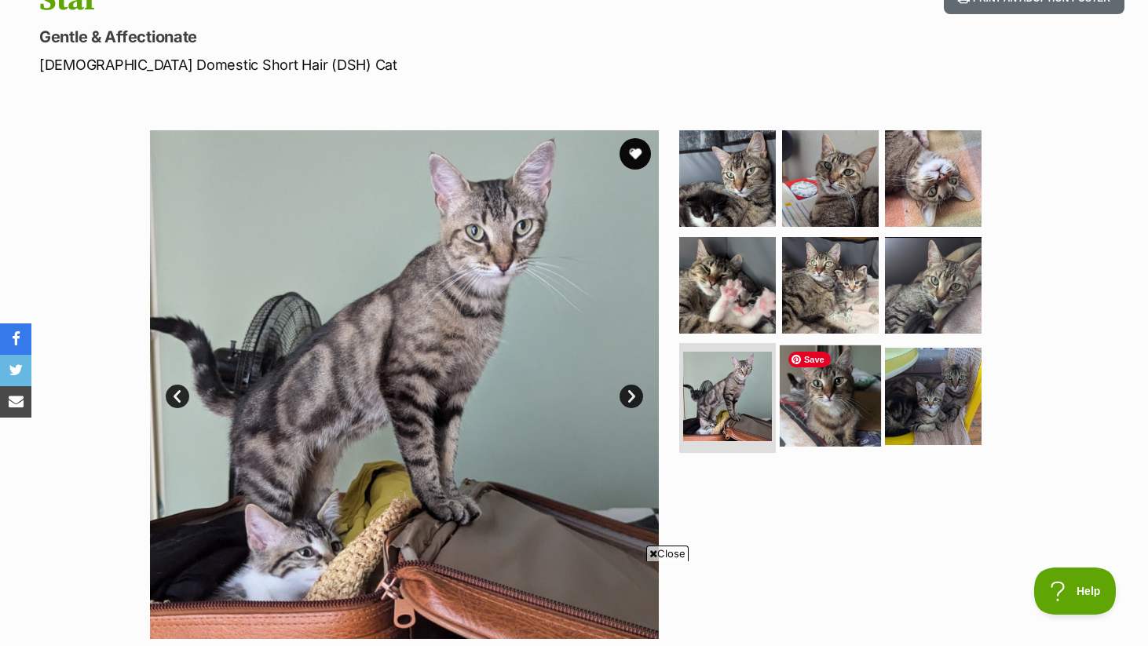
click at [824, 400] on img at bounding box center [830, 395] width 101 height 101
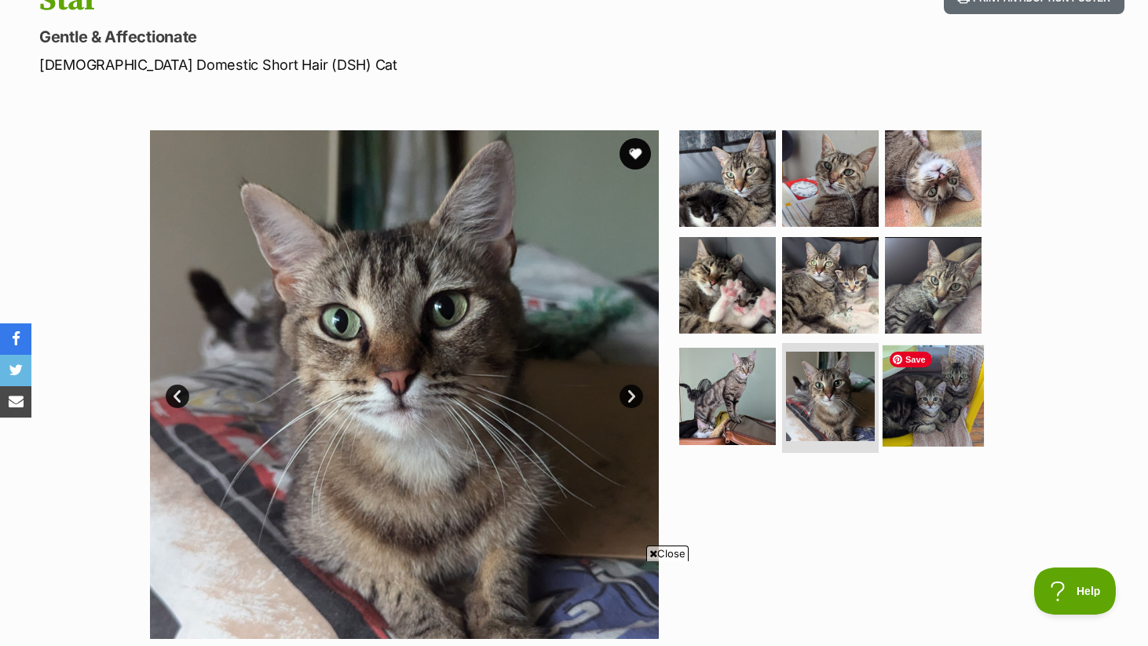
click at [920, 402] on img at bounding box center [932, 395] width 101 height 101
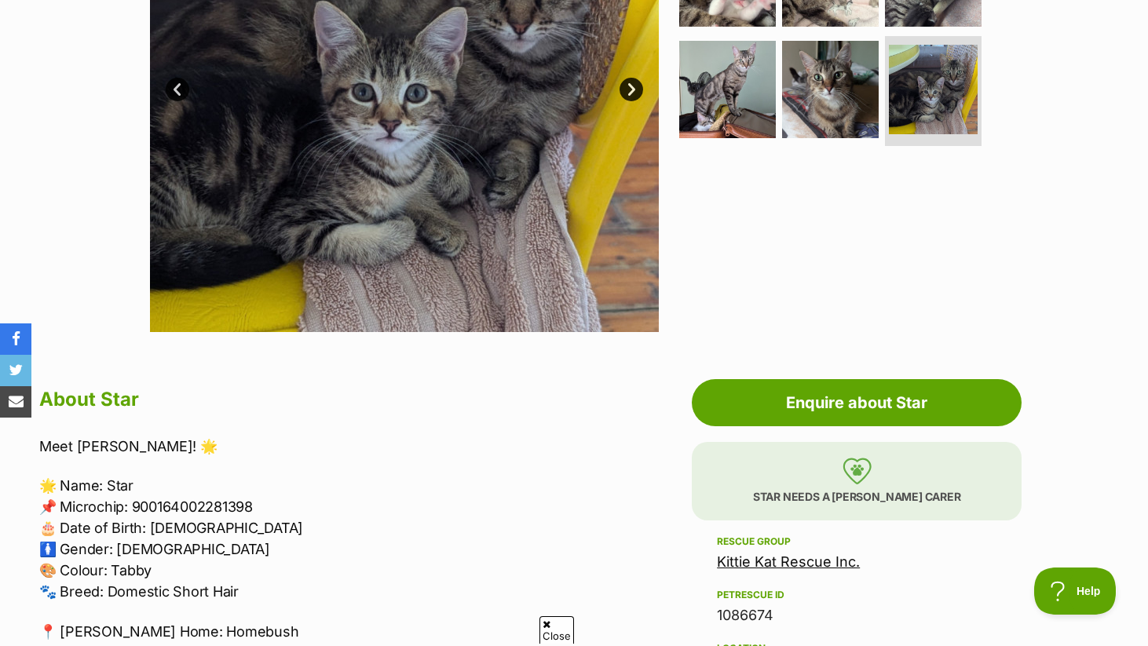
scroll to position [0, 0]
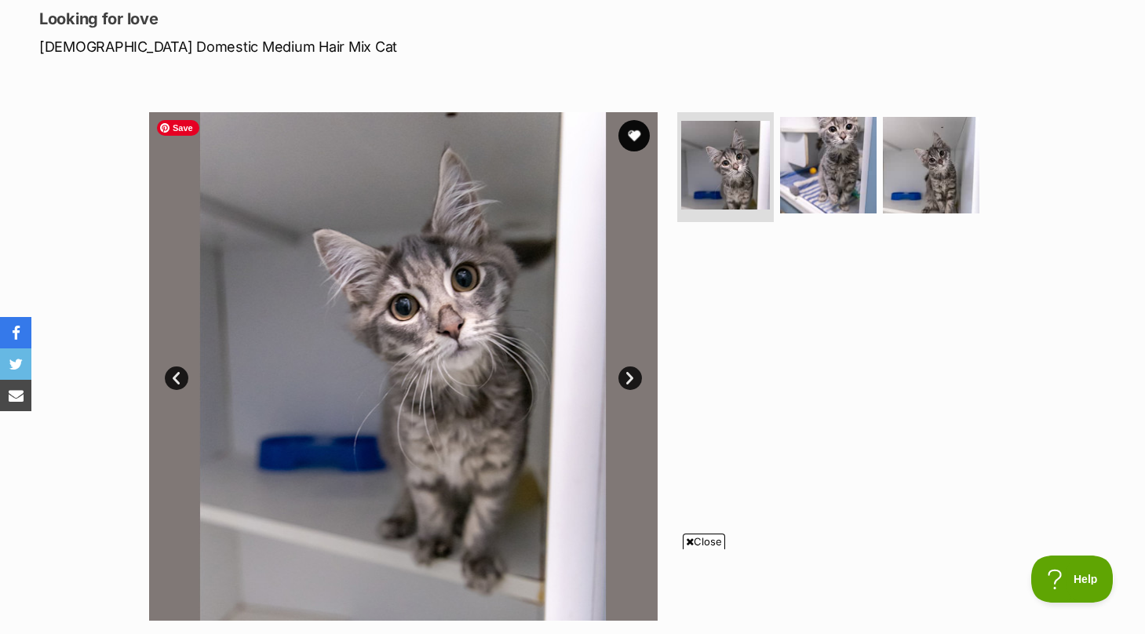
scroll to position [208, 0]
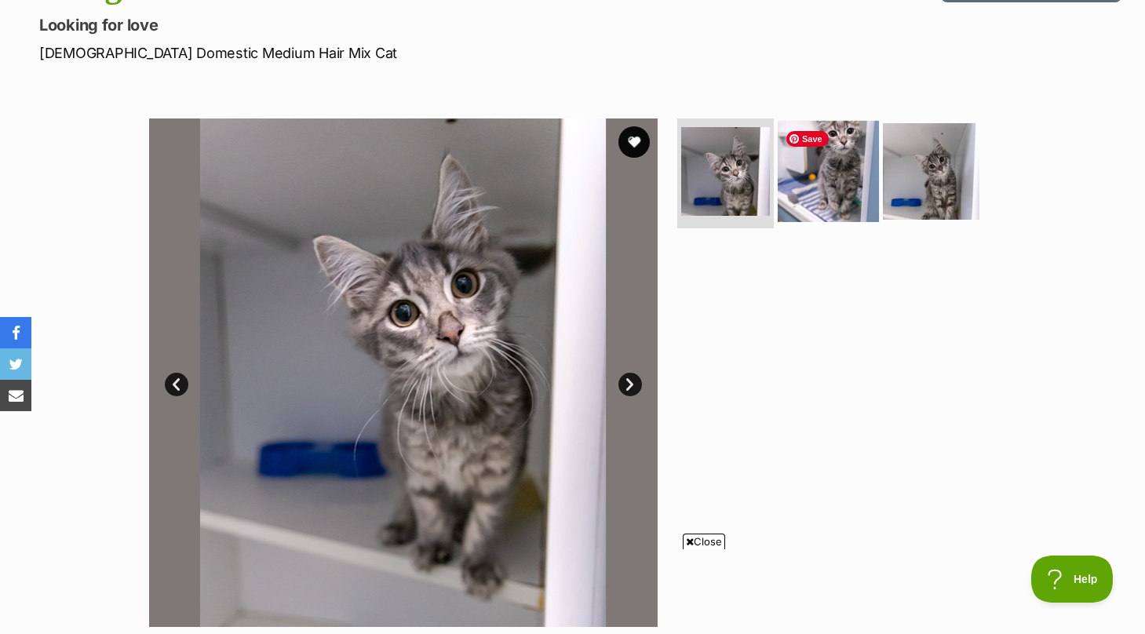
click at [834, 165] on img at bounding box center [828, 171] width 101 height 101
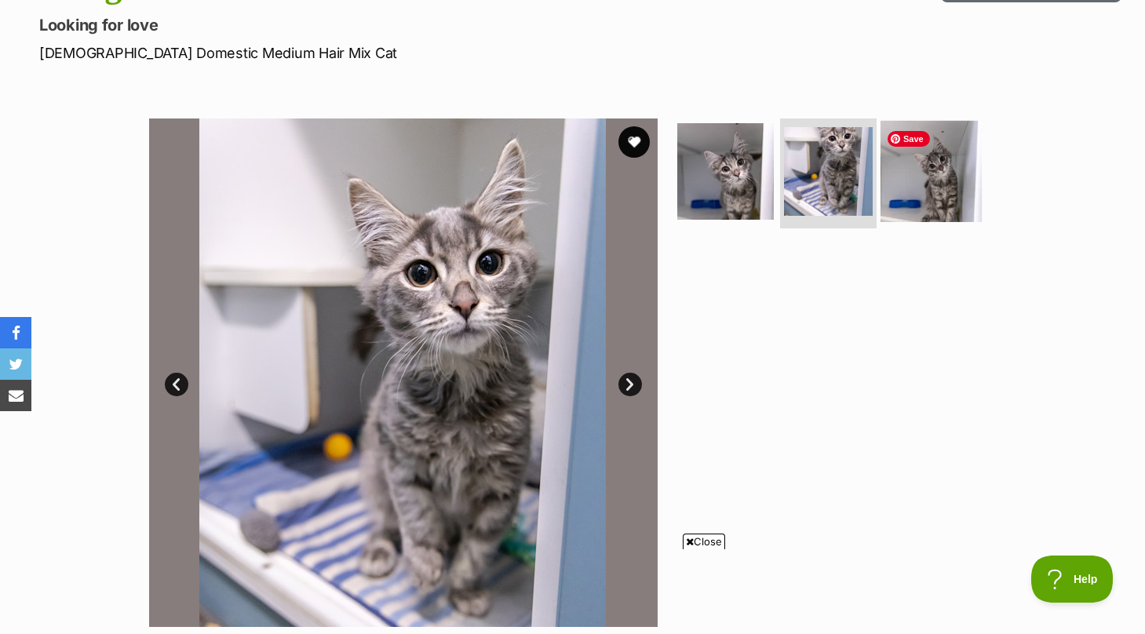
click at [941, 160] on img at bounding box center [931, 171] width 101 height 101
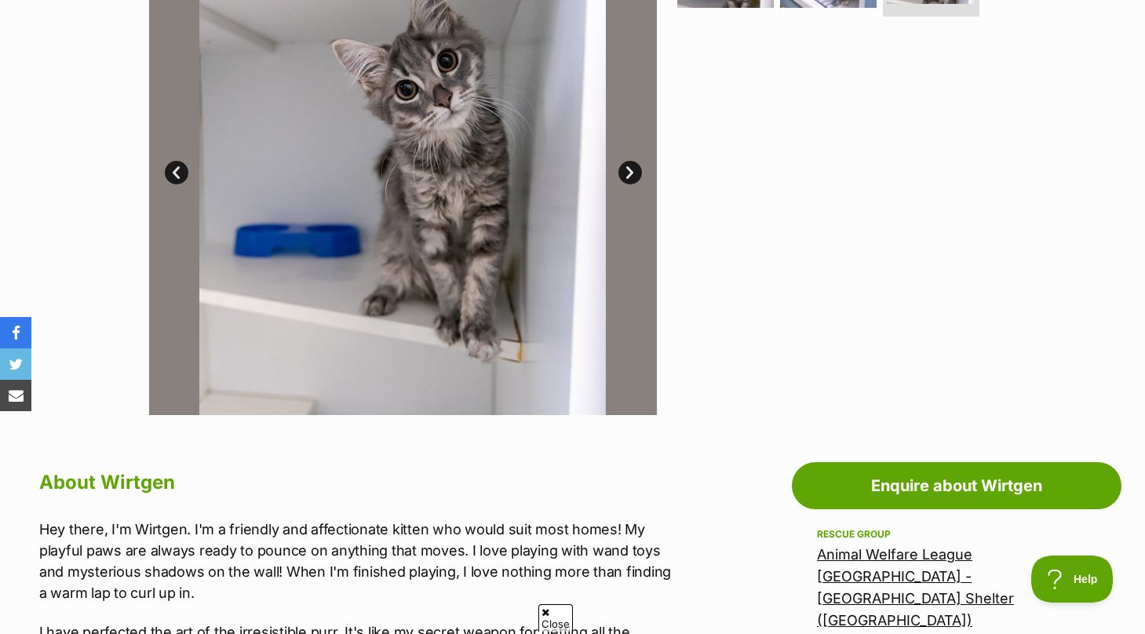
scroll to position [0, 0]
